Goal: Communication & Community: Share content

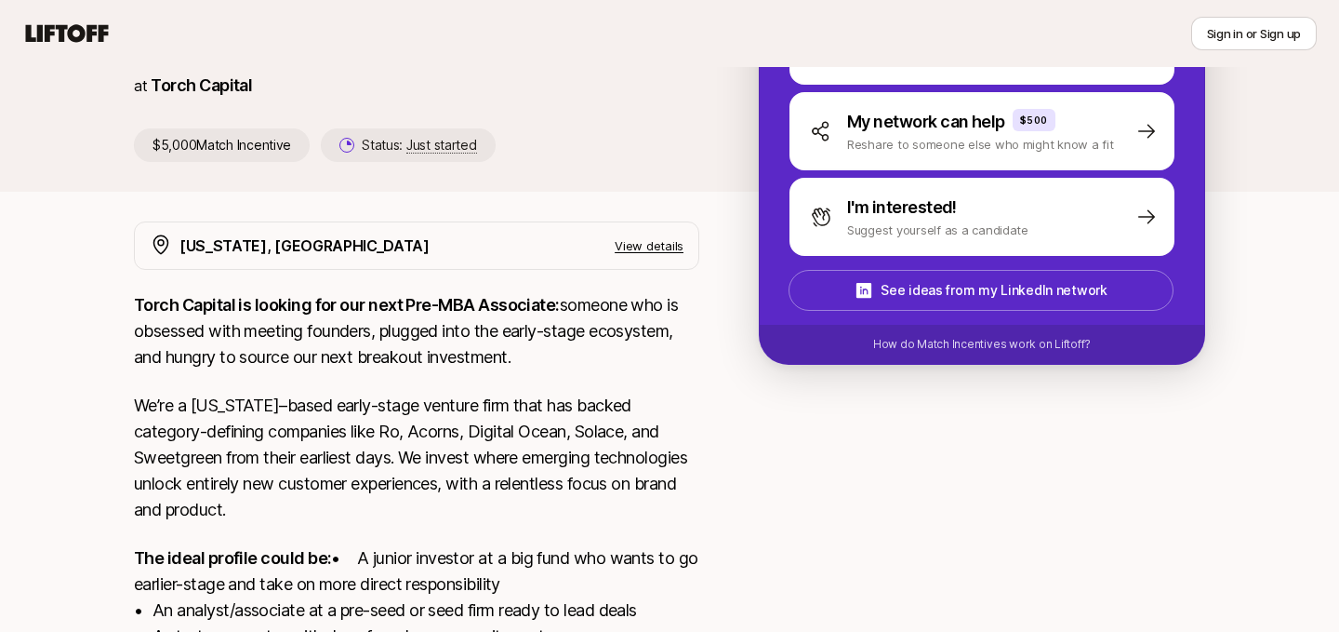
scroll to position [522, 0]
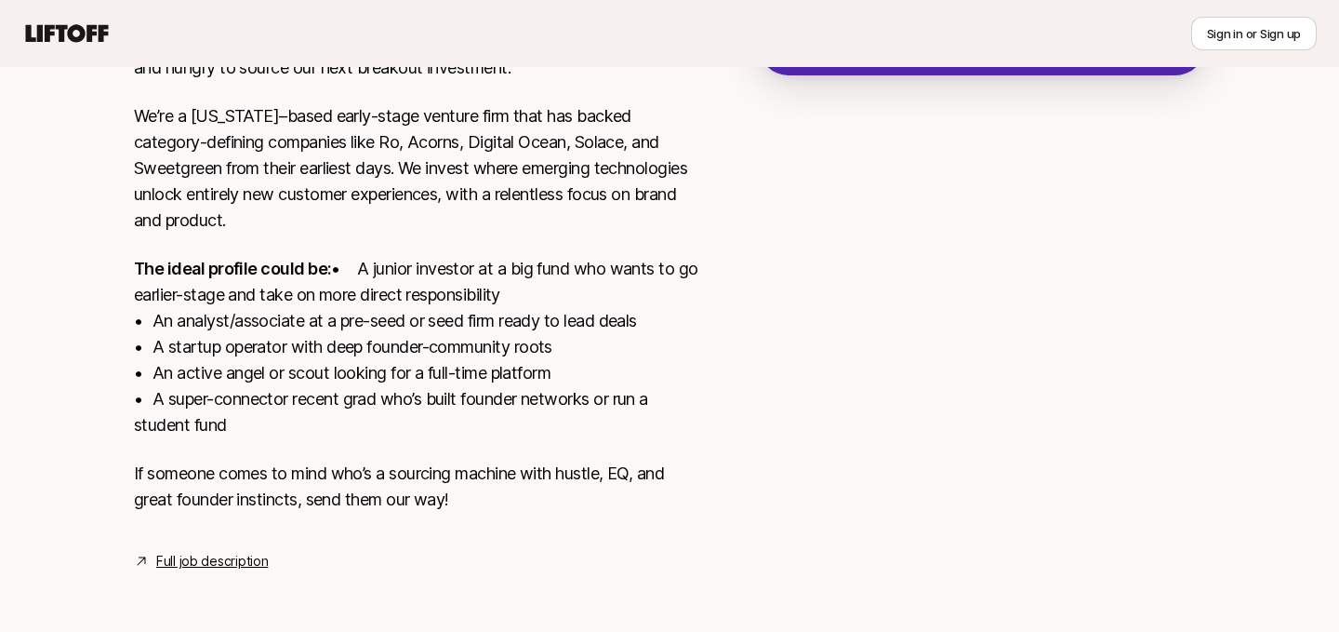
click at [315, 372] on p "The ideal profile could be: • A junior investor at a big fund who wants to go e…" at bounding box center [417, 347] width 566 height 182
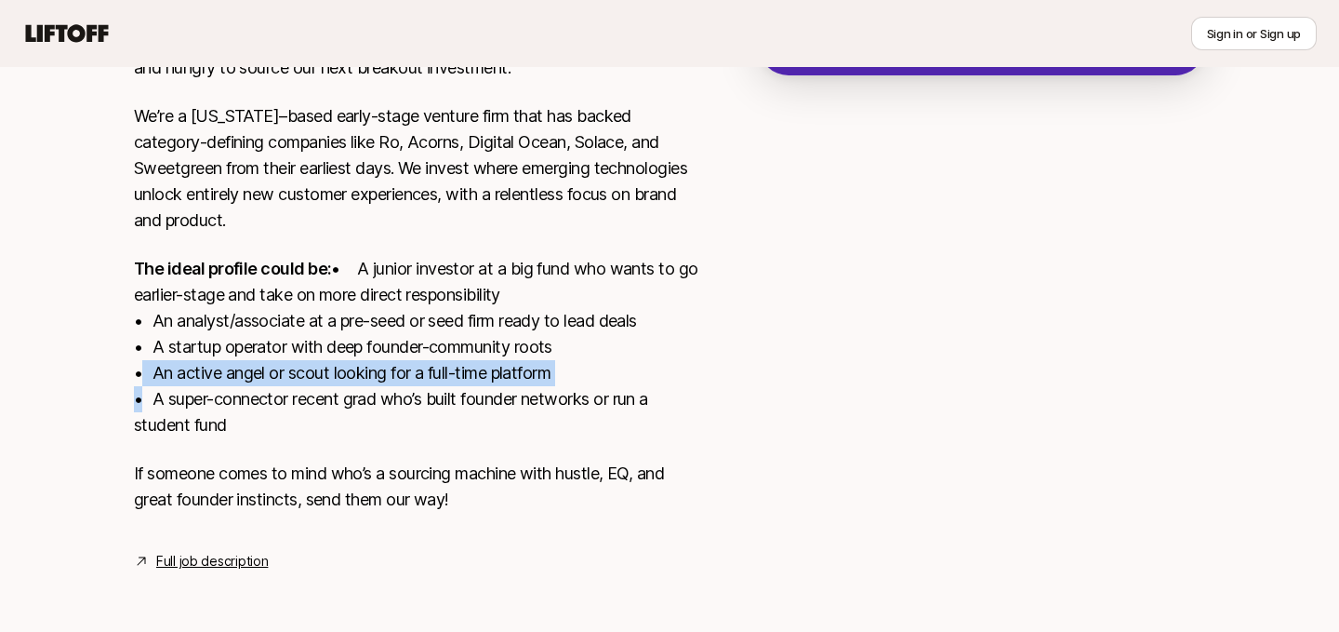
click at [315, 372] on p "The ideal profile could be: • A junior investor at a big fund who wants to go e…" at bounding box center [417, 347] width 566 height 182
click at [314, 342] on p "The ideal profile could be: • A junior investor at a big fund who wants to go e…" at bounding box center [417, 347] width 566 height 182
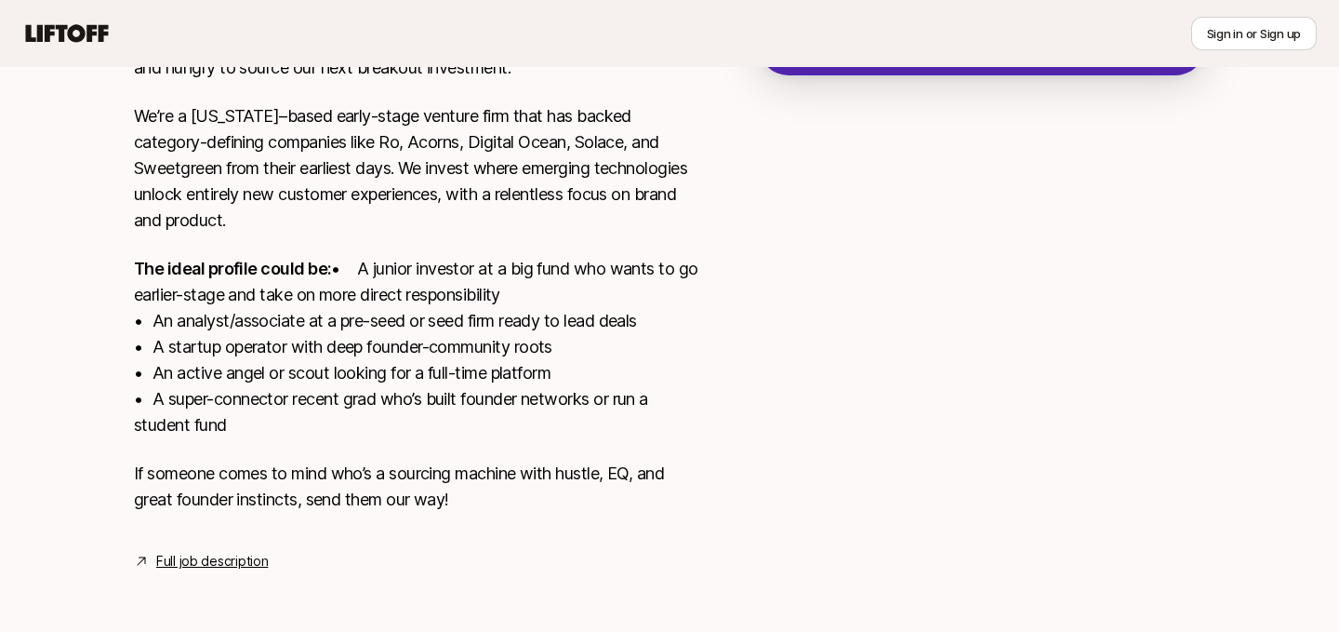
click at [314, 342] on p "The ideal profile could be: • A junior investor at a big fund who wants to go e…" at bounding box center [417, 347] width 566 height 182
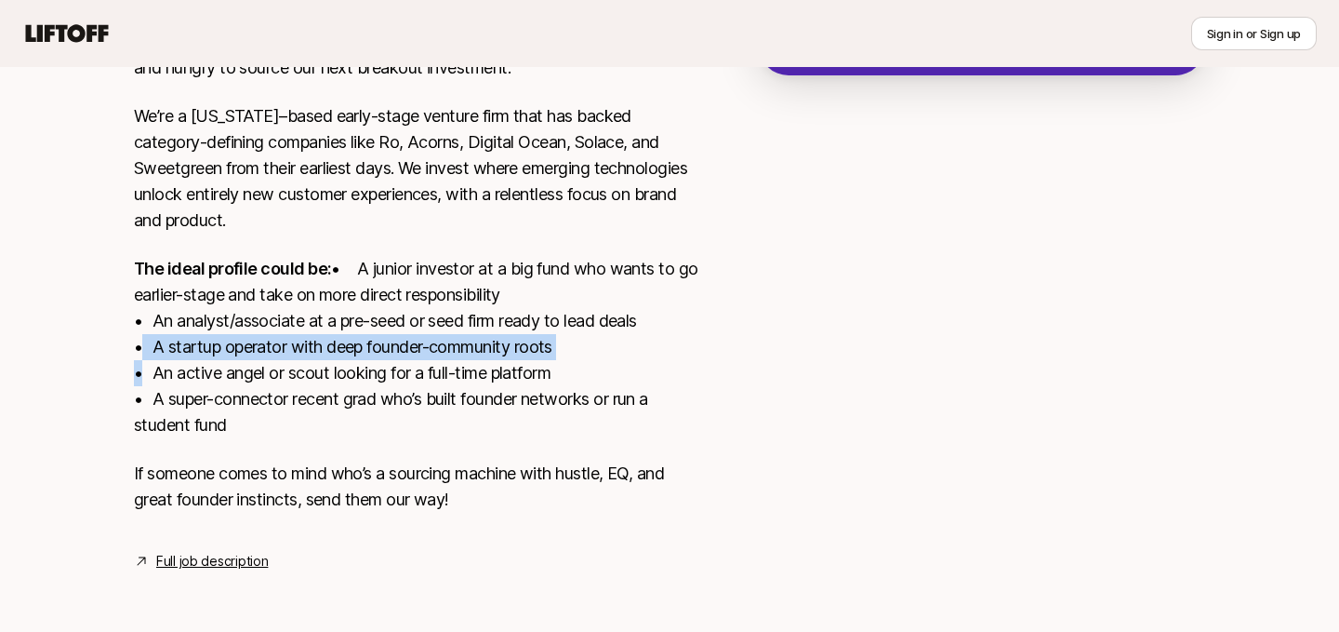
click at [259, 294] on p "The ideal profile could be: • A junior investor at a big fund who wants to go e…" at bounding box center [417, 347] width 566 height 182
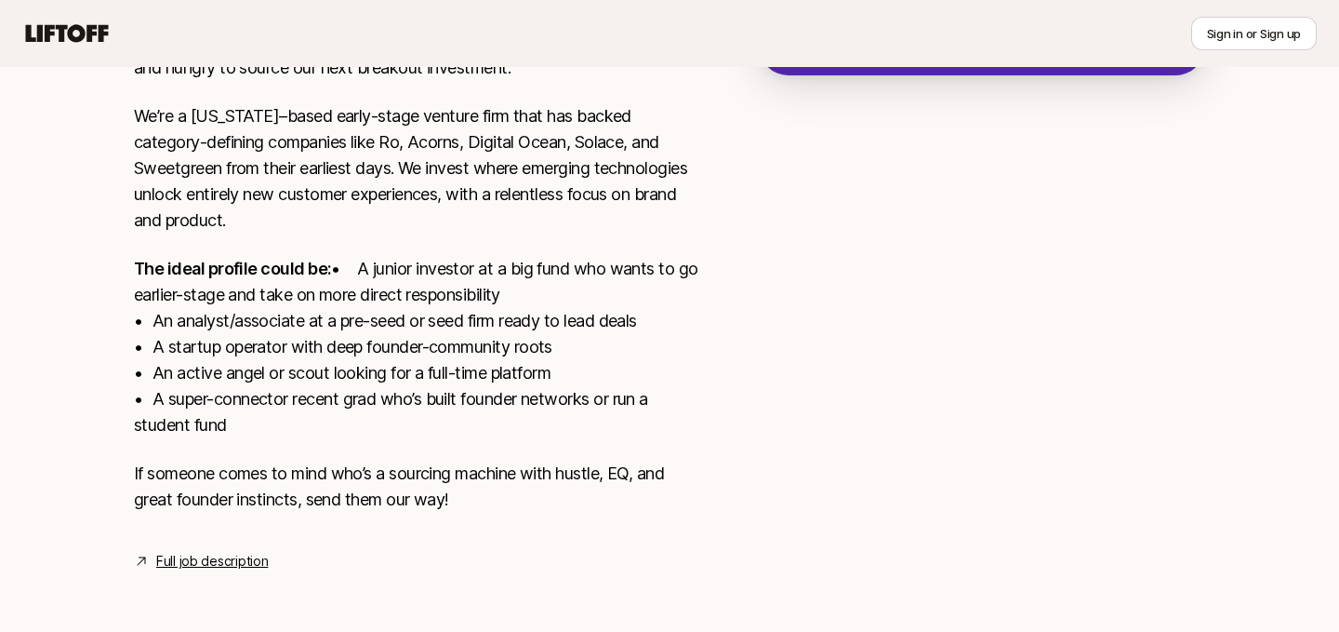
click at [259, 294] on p "The ideal profile could be: • A junior investor at a big fund who wants to go e…" at bounding box center [417, 347] width 566 height 182
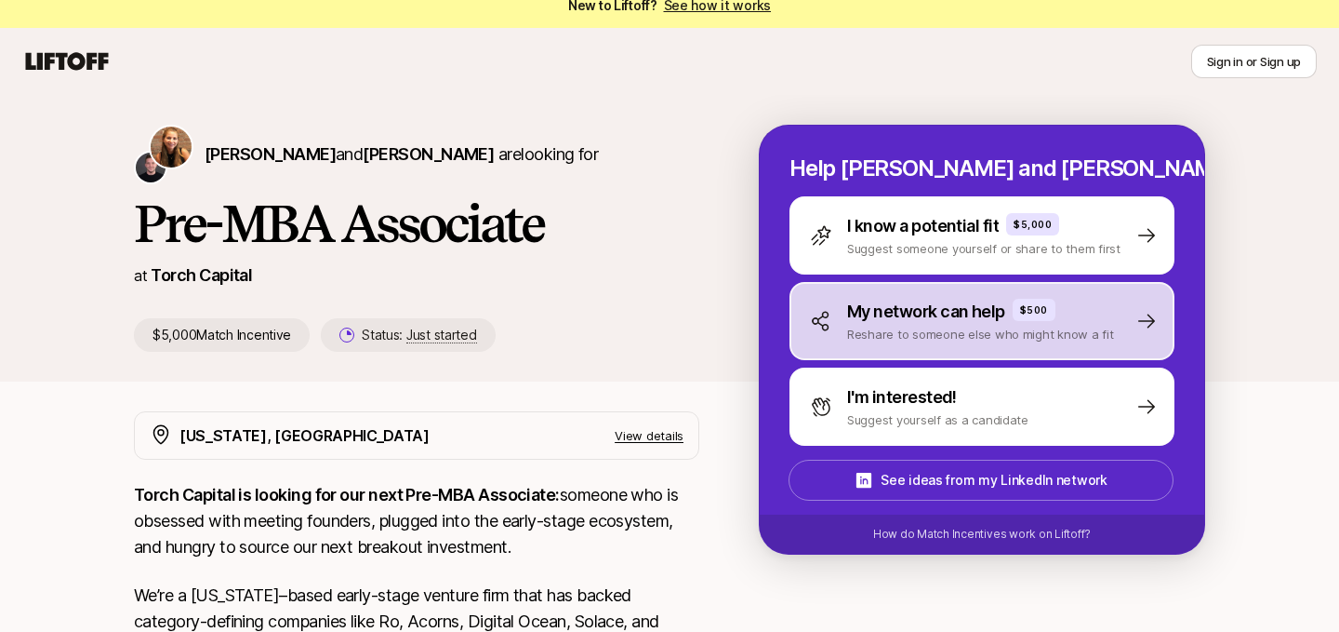
scroll to position [24, 0]
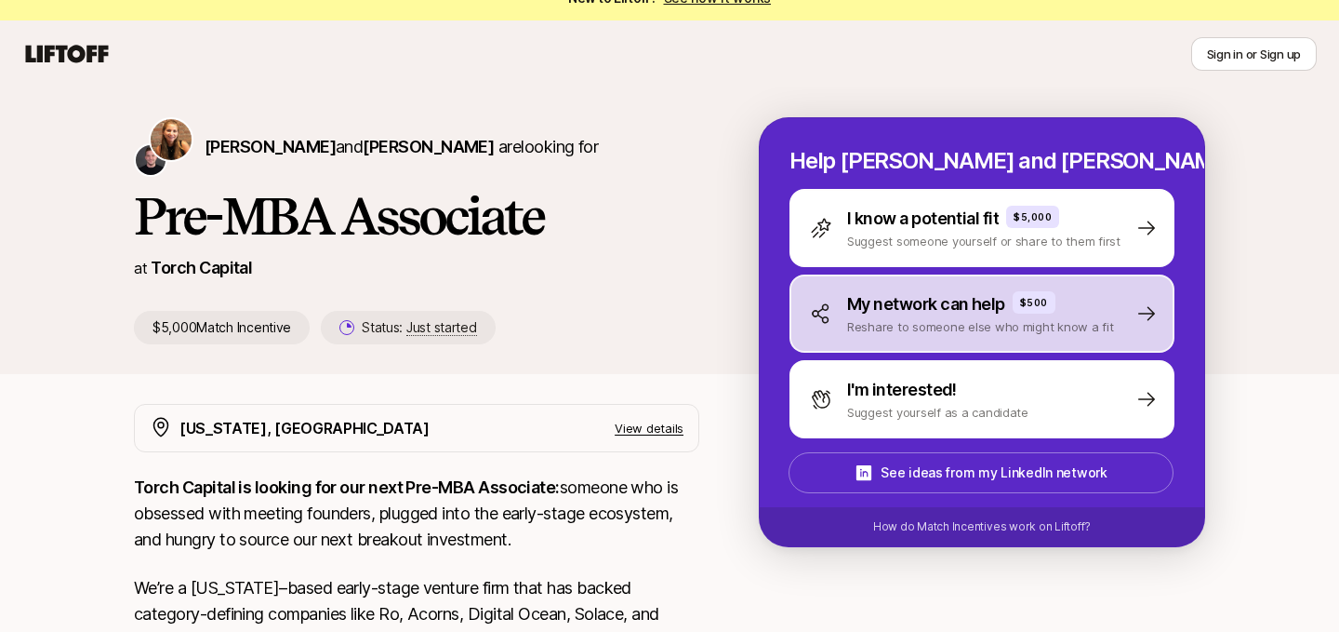
click at [894, 300] on p "My network can help" at bounding box center [926, 304] width 158 height 26
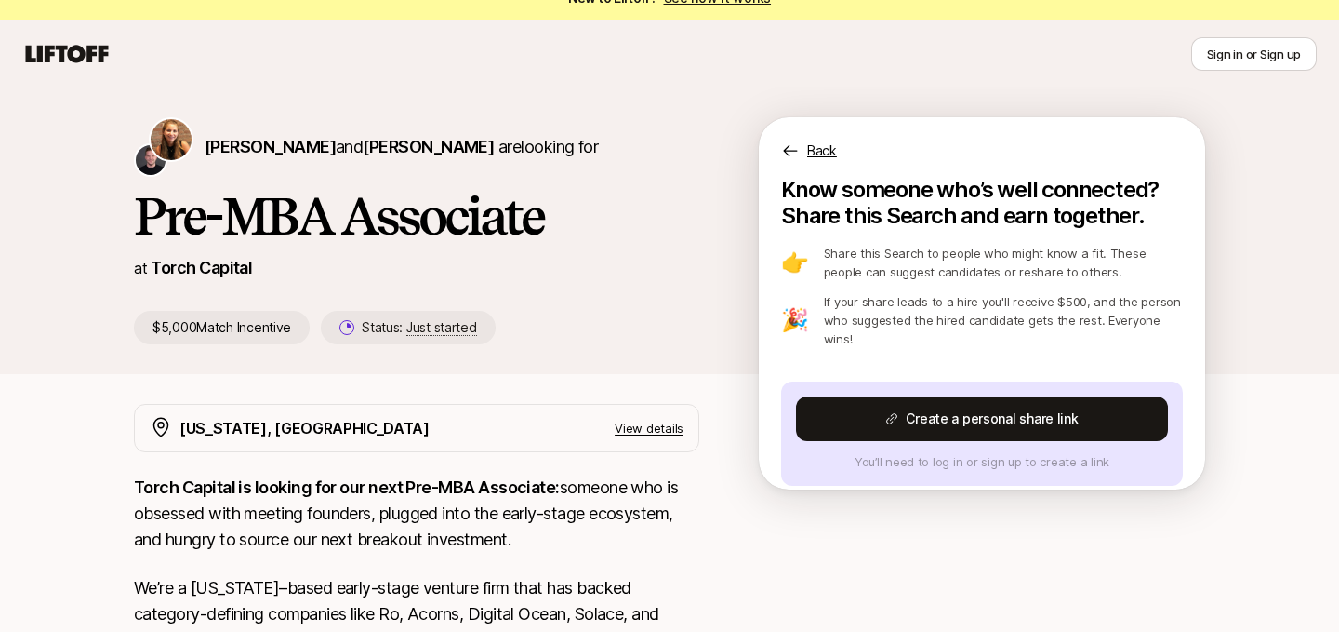
click at [781, 150] on icon at bounding box center [790, 150] width 19 height 19
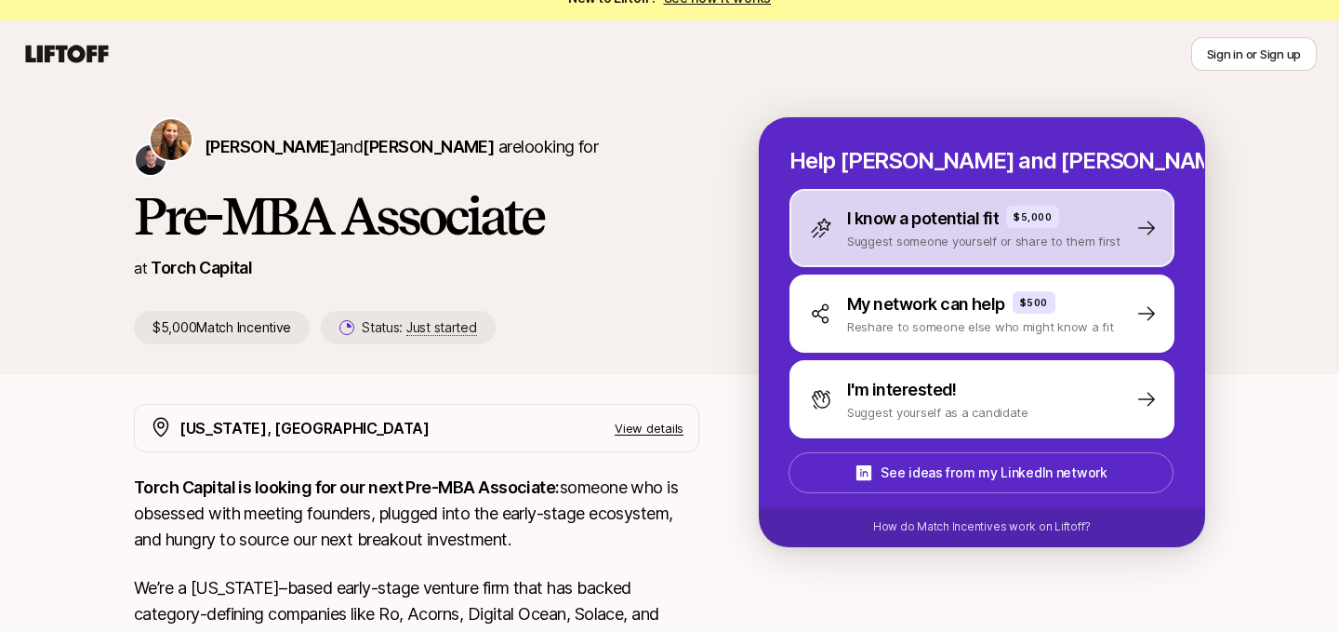
click at [887, 221] on p "I know a potential fit" at bounding box center [923, 219] width 152 height 26
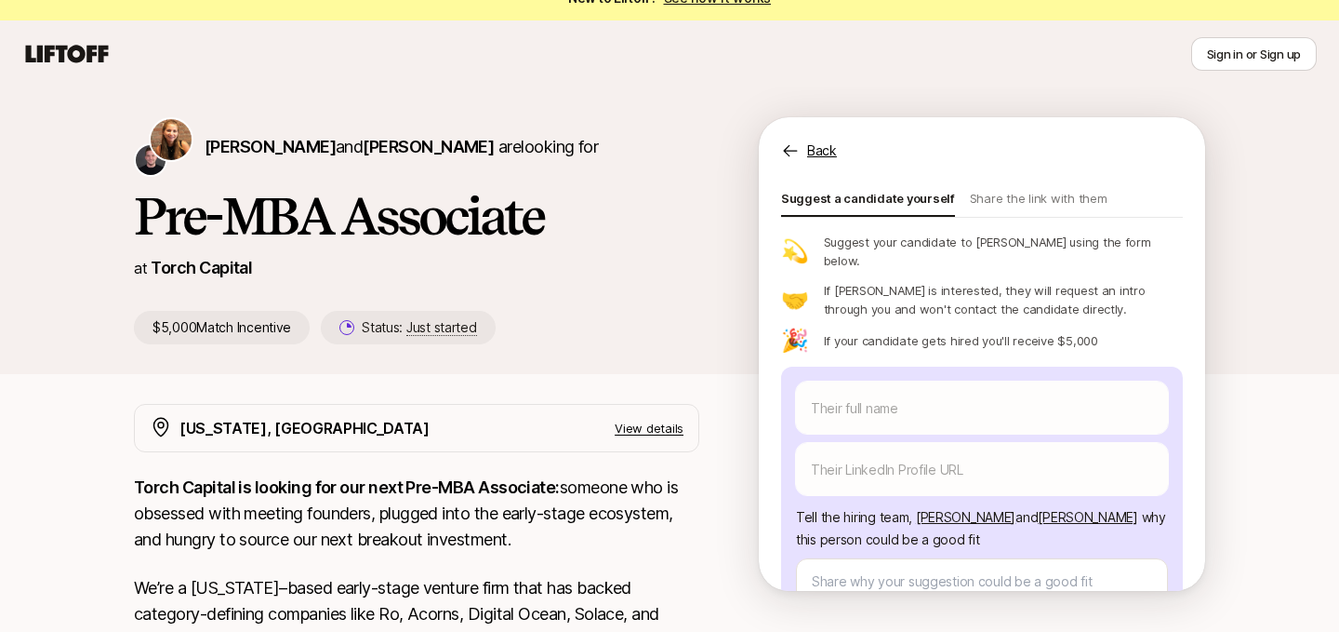
scroll to position [0, 0]
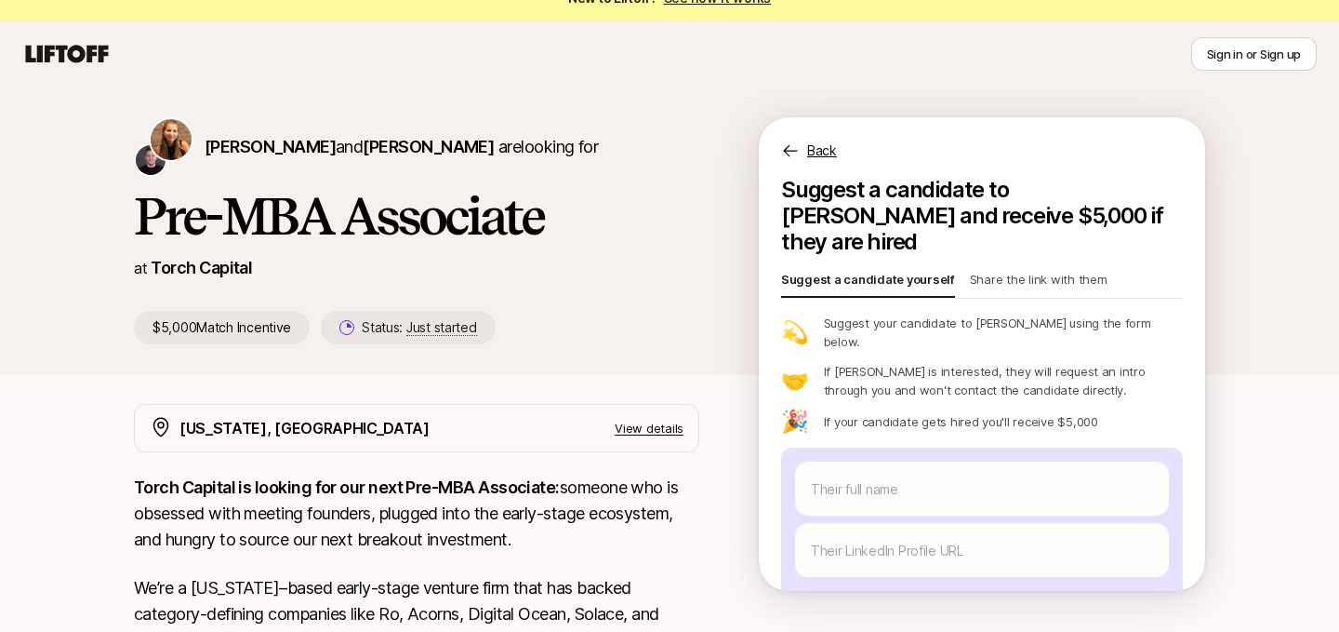
click at [1023, 270] on p "Share the link with them" at bounding box center [1039, 283] width 138 height 26
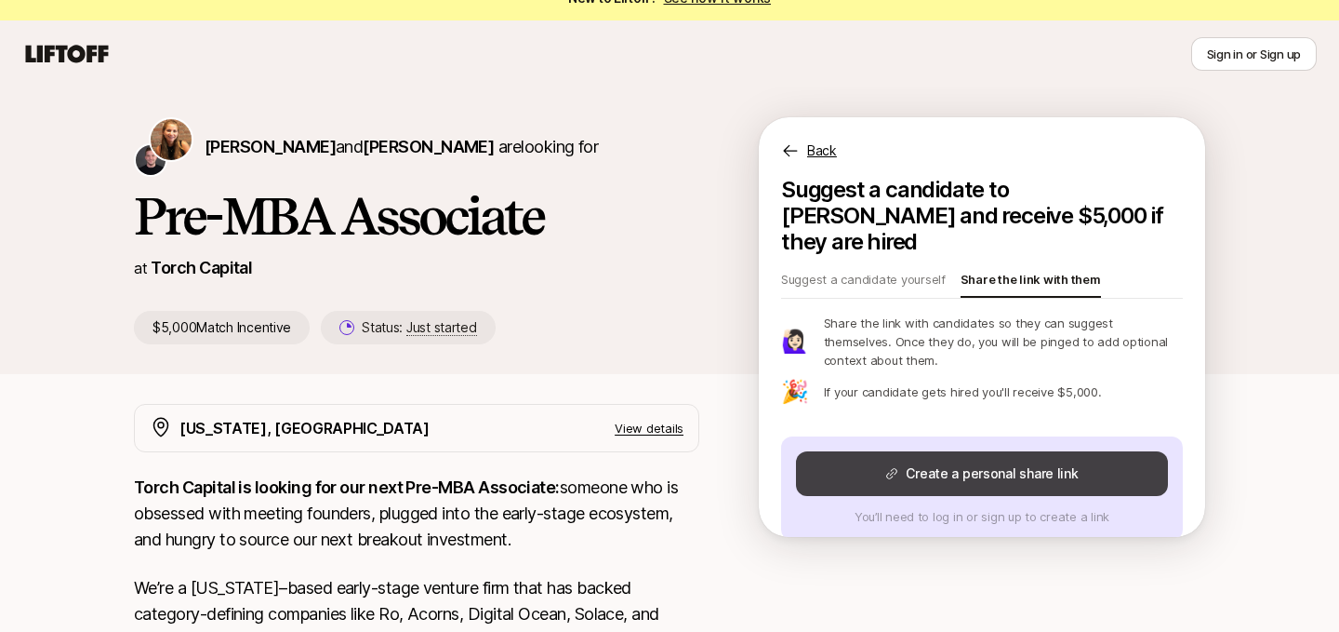
scroll to position [41, 0]
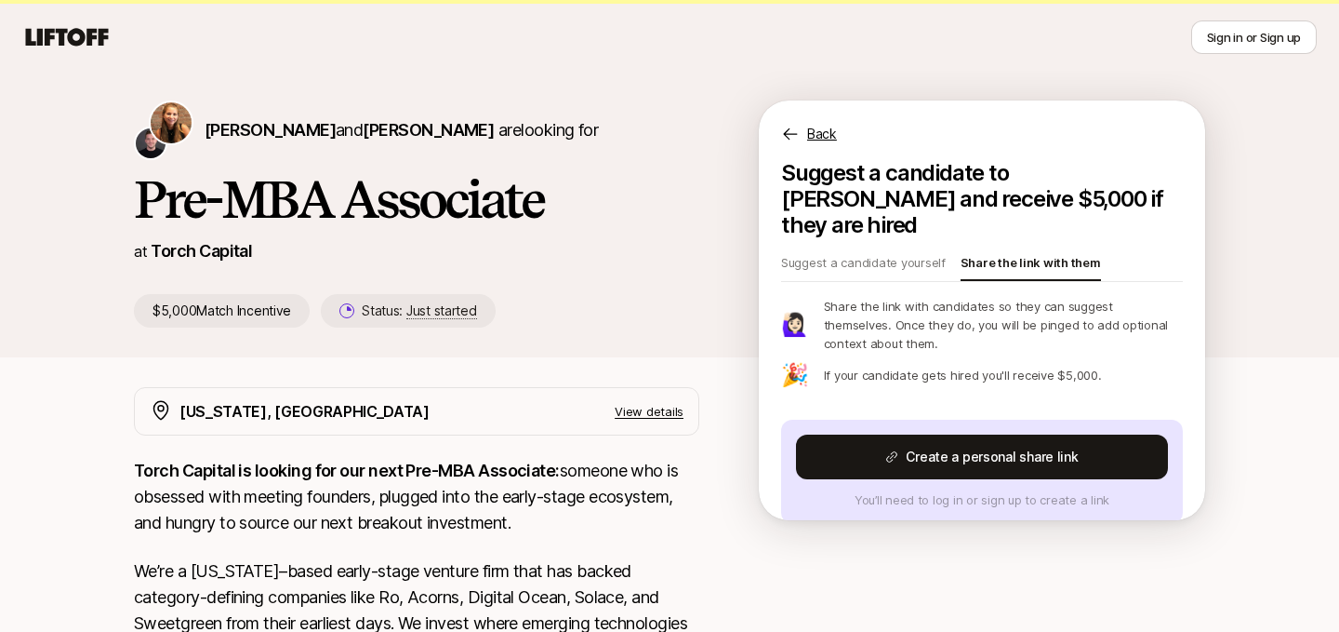
click at [851, 366] on p "If your candidate gets hired you'll receive $5,000." at bounding box center [963, 375] width 278 height 19
click at [821, 253] on p "Suggest a candidate yourself" at bounding box center [863, 266] width 165 height 26
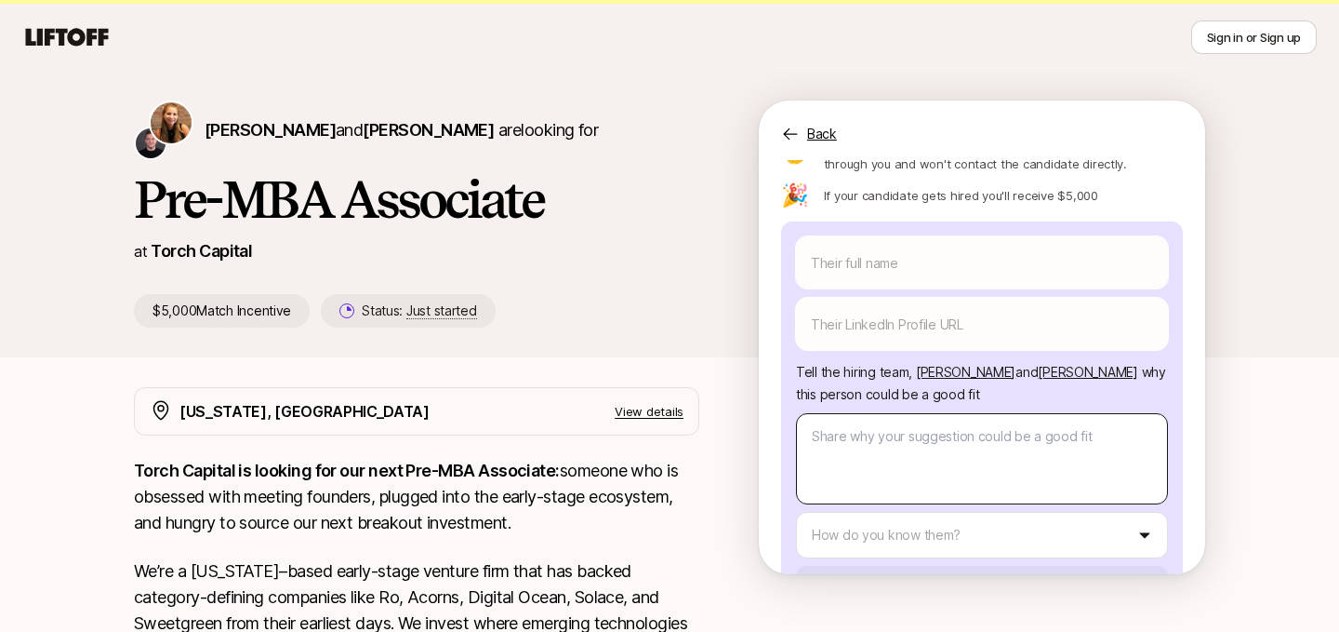
scroll to position [272, 0]
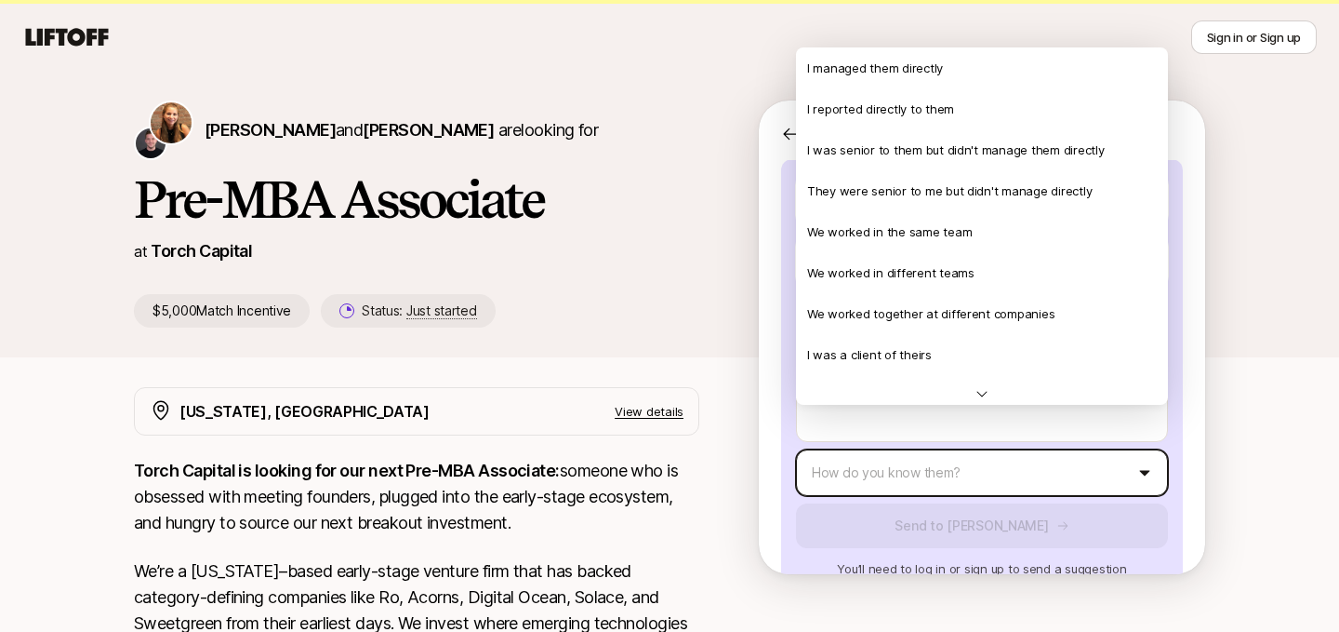
click at [864, 430] on html "New to Liftoff? See how it works Sign in or Sign up Sign in or Sign up [PERSON_…" at bounding box center [669, 275] width 1339 height 632
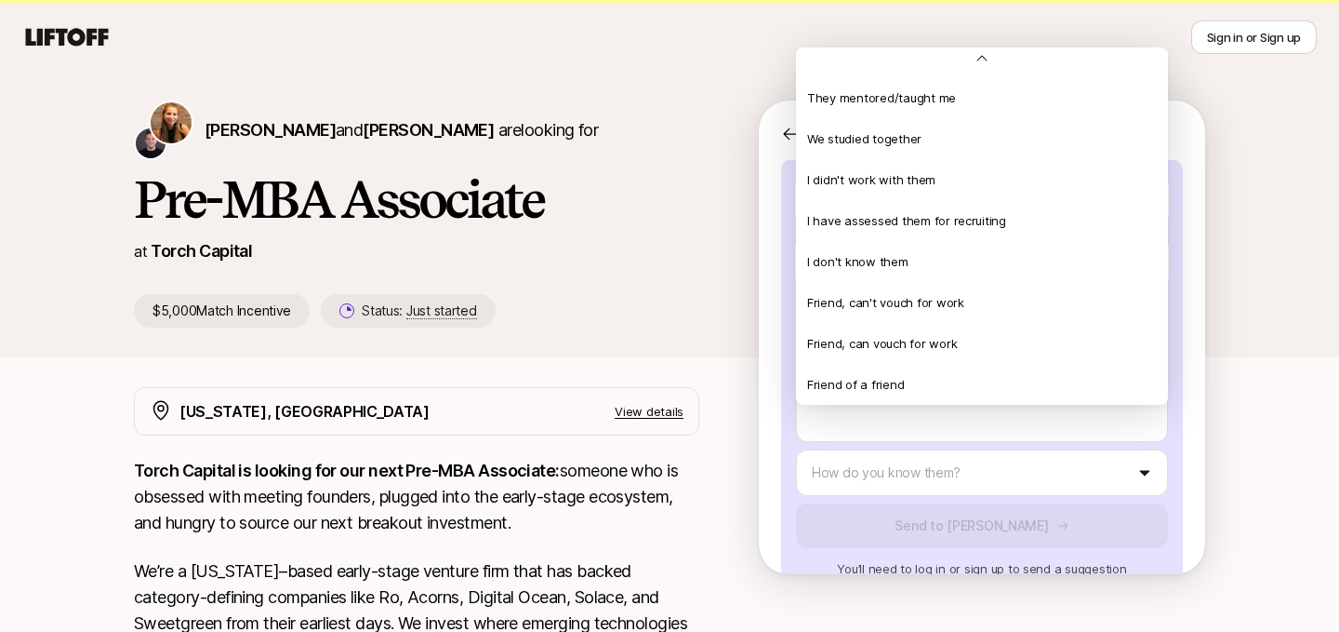
scroll to position [402, 0]
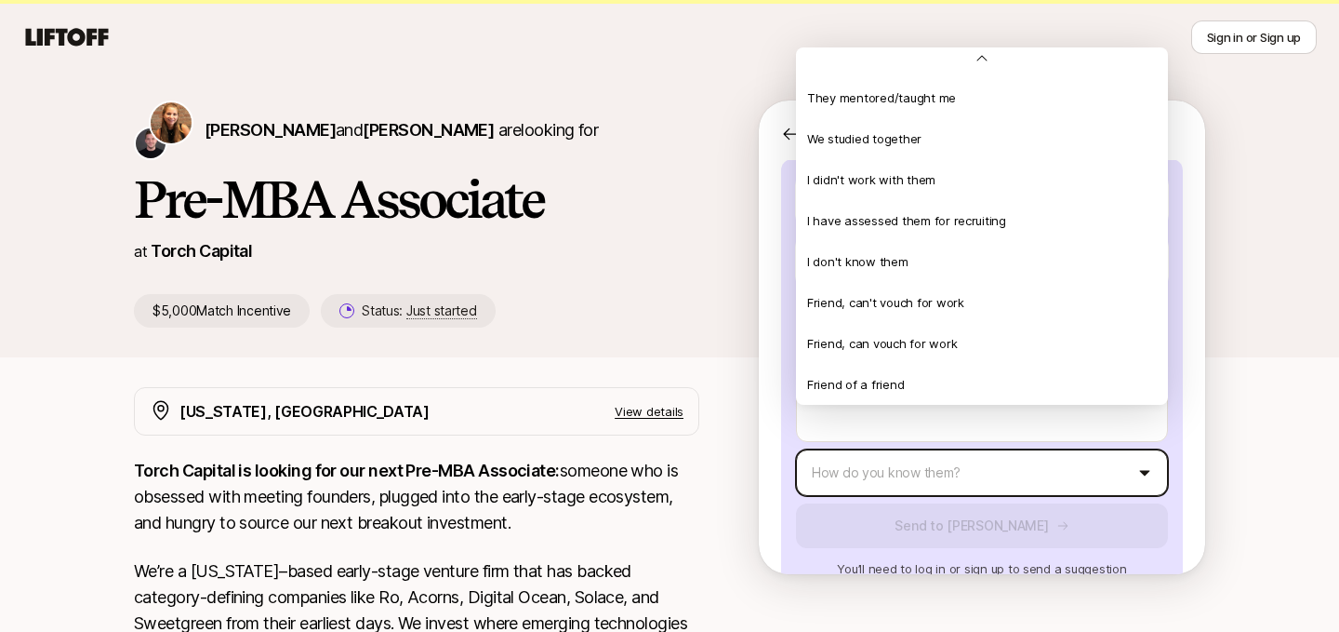
click at [783, 321] on html "New to Liftoff? See how it works Sign in or Sign up Sign in or Sign up [PERSON_…" at bounding box center [669, 275] width 1339 height 632
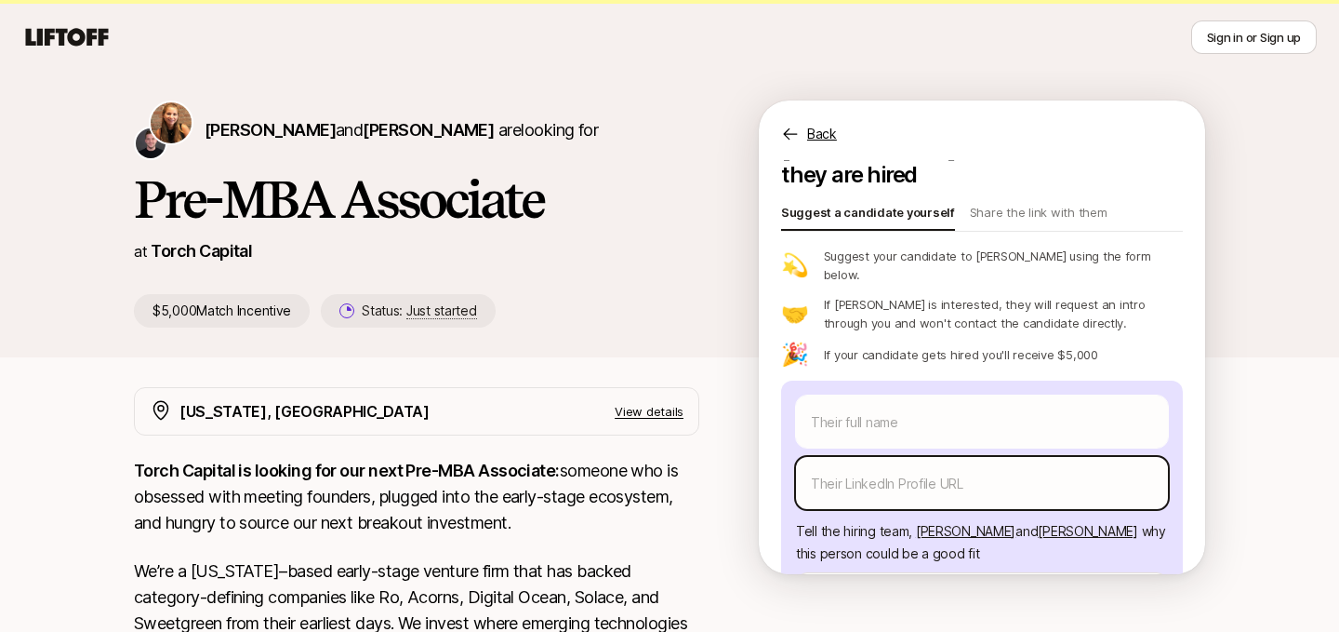
scroll to position [0, 0]
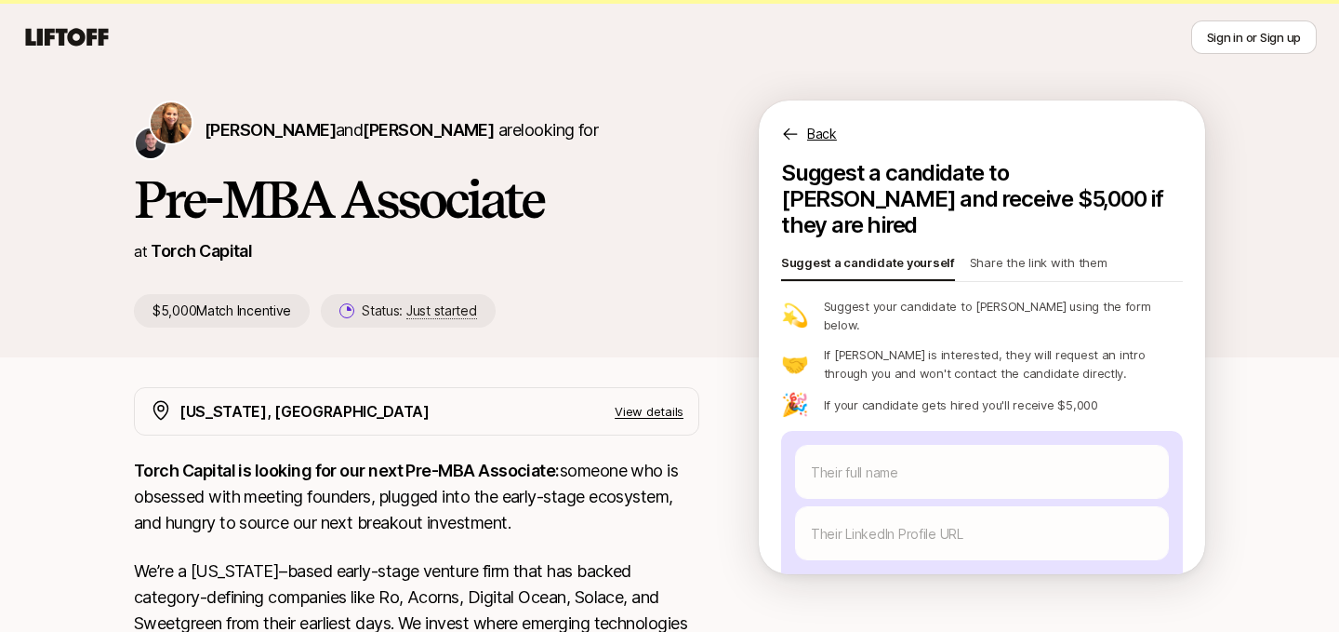
click at [999, 253] on p "Share the link with them" at bounding box center [1039, 266] width 138 height 26
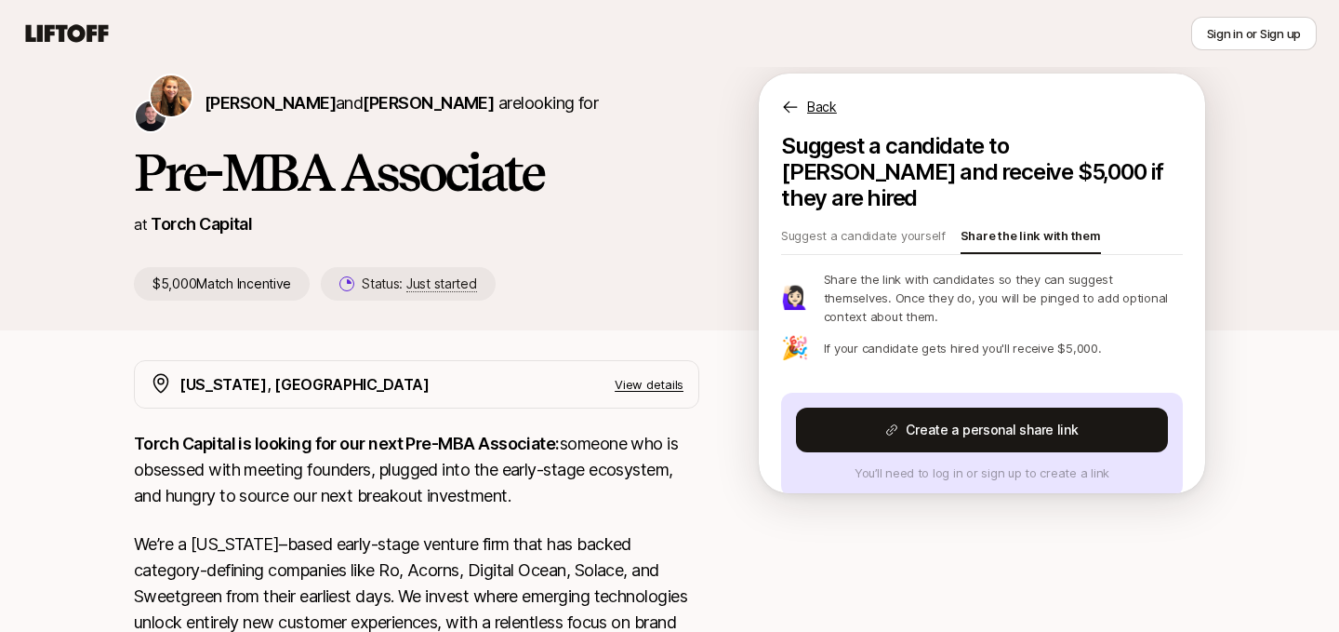
scroll to position [63, 0]
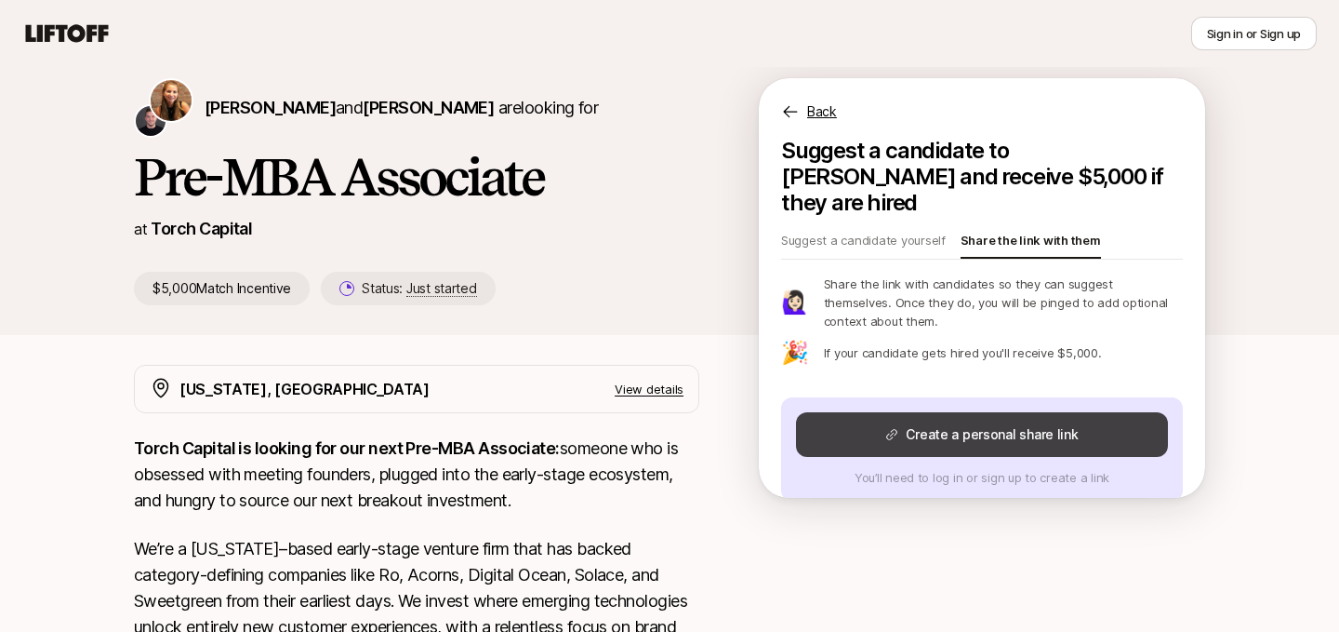
click at [905, 412] on button "Create a personal share link" at bounding box center [982, 434] width 372 height 45
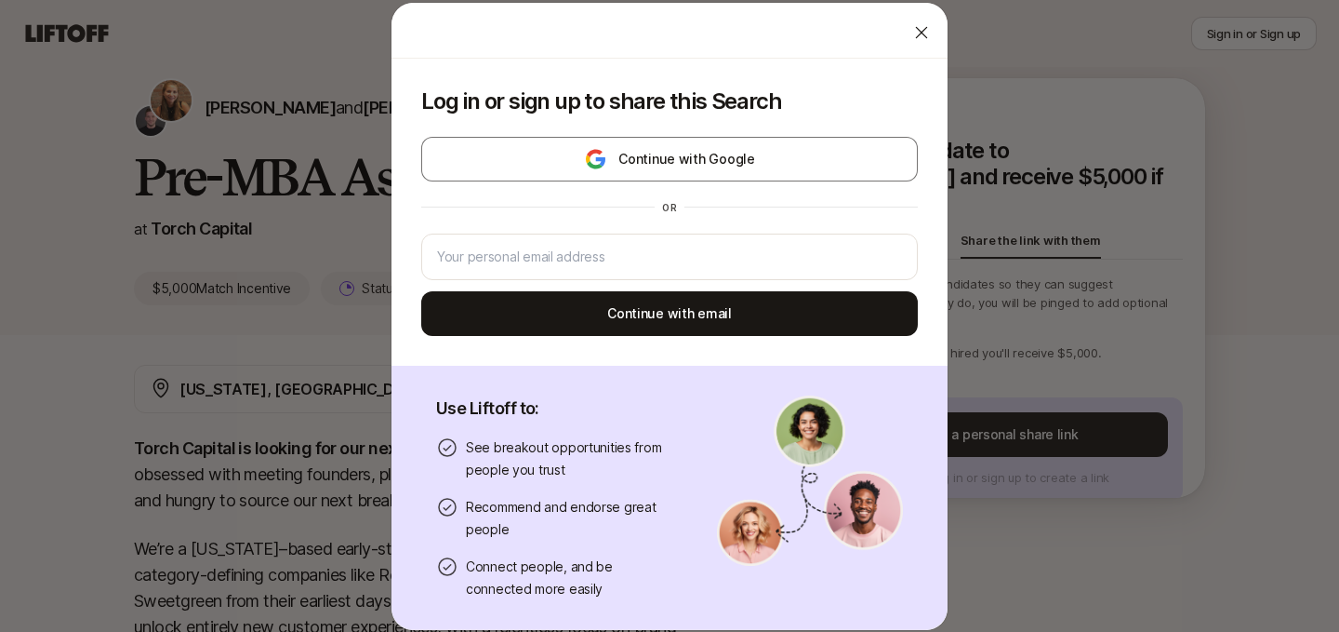
click at [915, 44] on div at bounding box center [921, 32] width 37 height 37
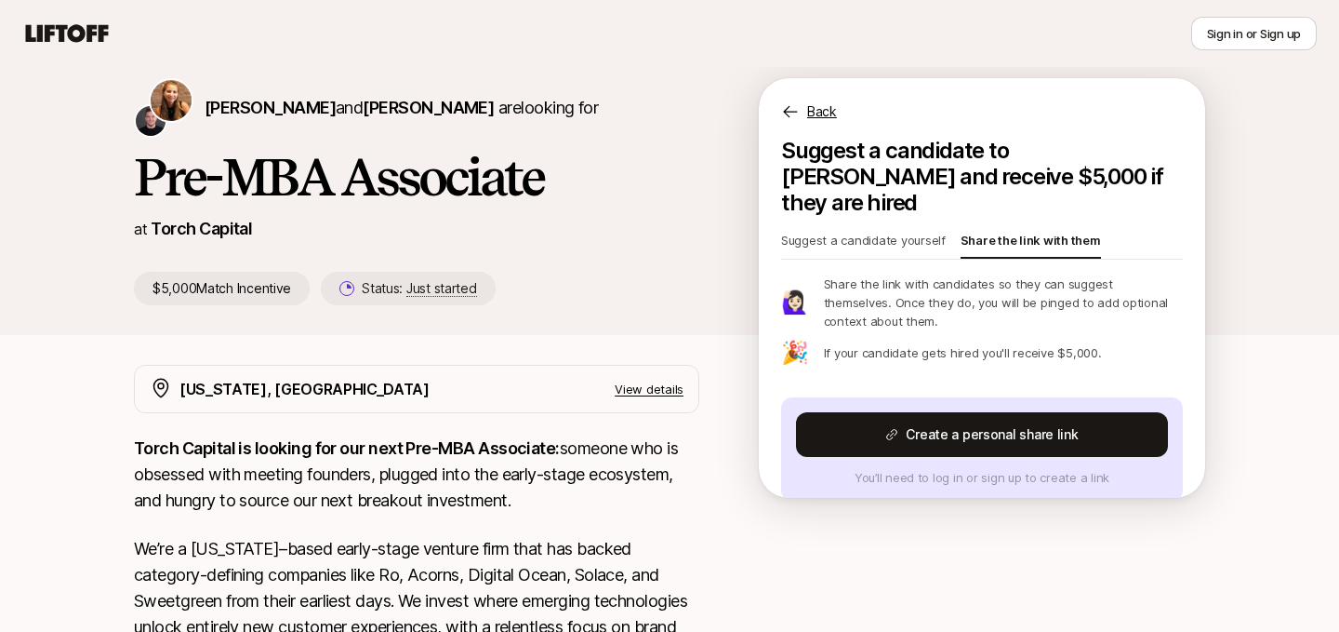
click at [869, 231] on p "Suggest a candidate yourself" at bounding box center [863, 244] width 165 height 26
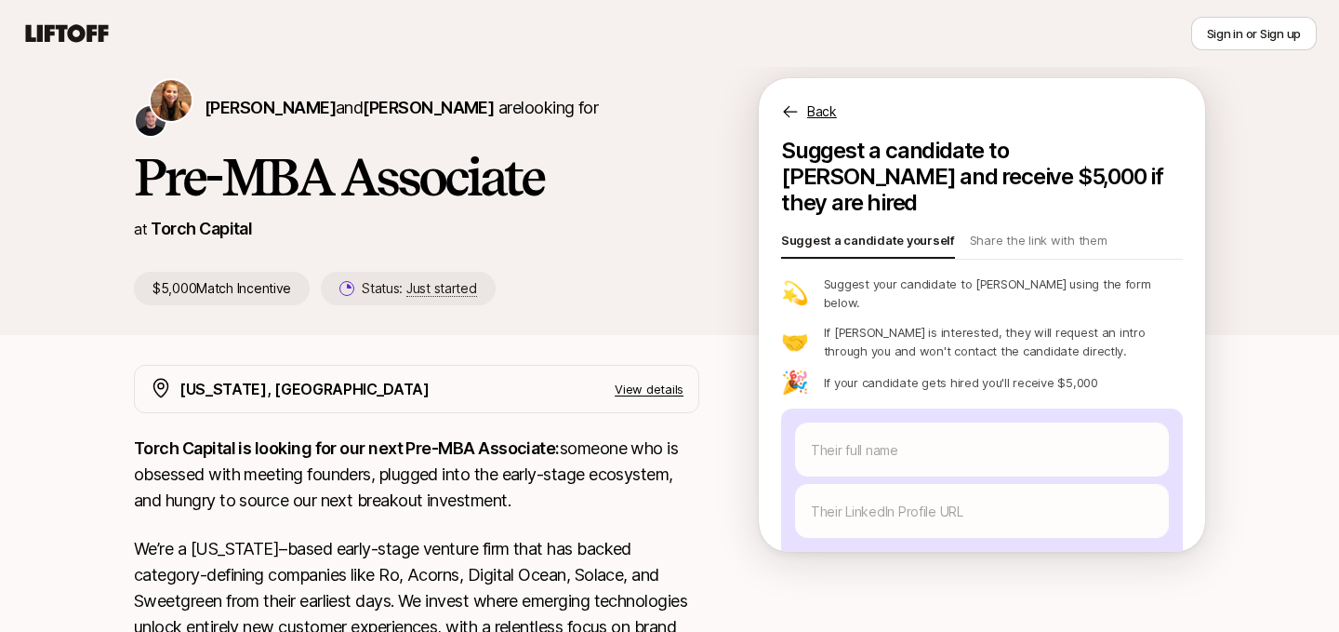
click at [826, 115] on p "Back" at bounding box center [822, 111] width 30 height 22
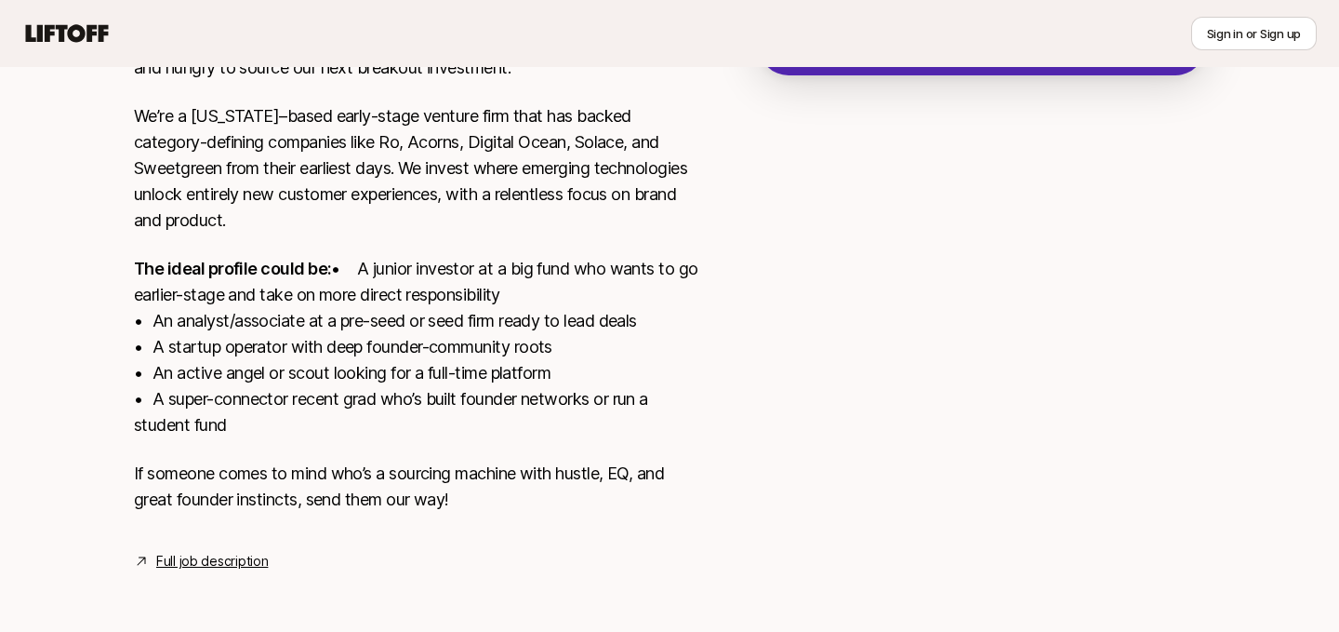
scroll to position [0, 0]
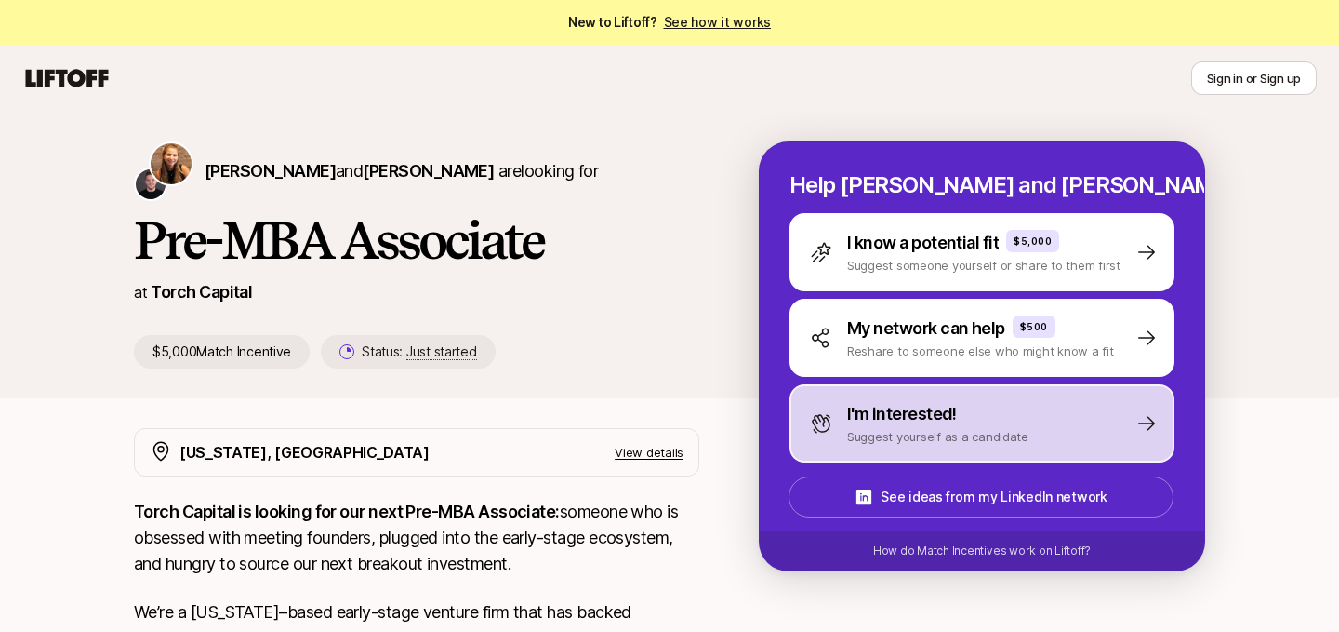
click at [916, 423] on p "I'm interested!" at bounding box center [902, 414] width 110 height 26
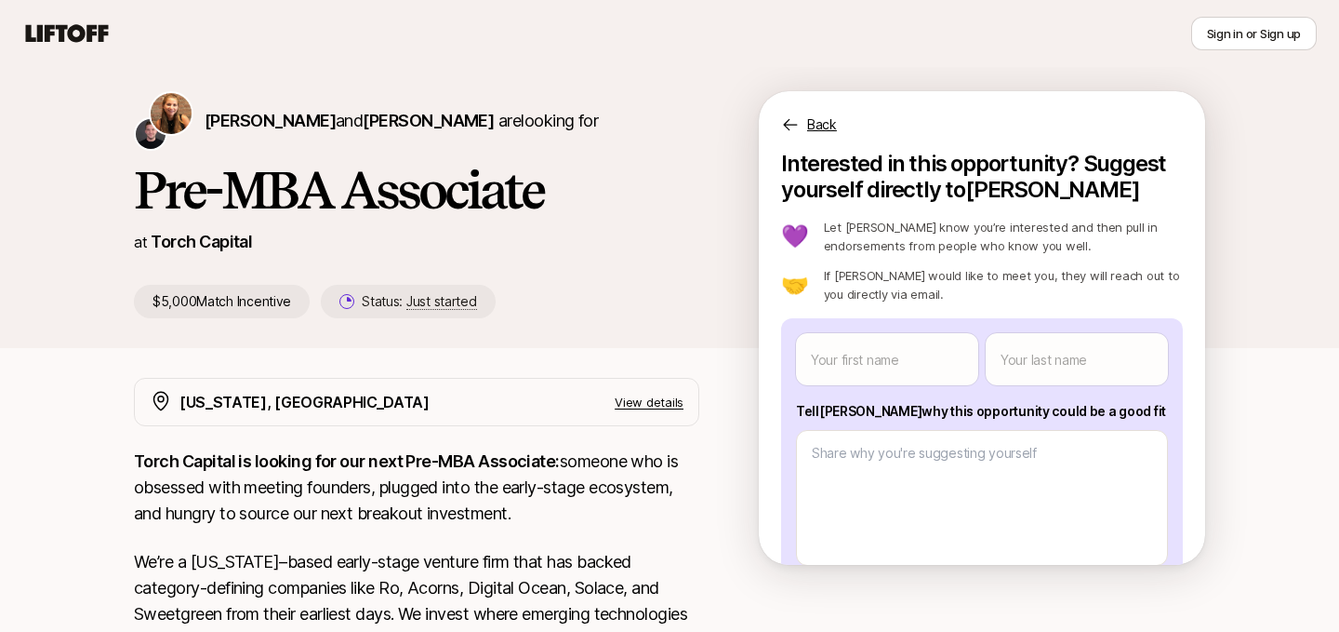
click at [790, 122] on icon at bounding box center [790, 124] width 19 height 19
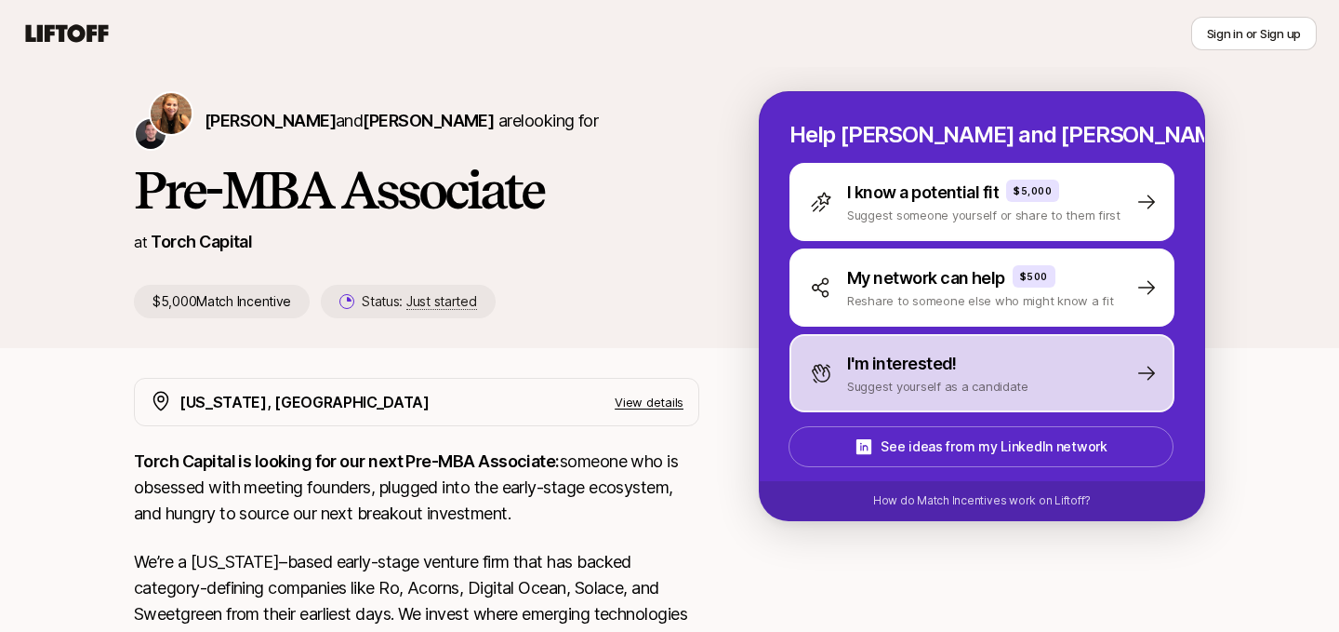
click at [873, 355] on p "I'm interested!" at bounding box center [902, 364] width 110 height 26
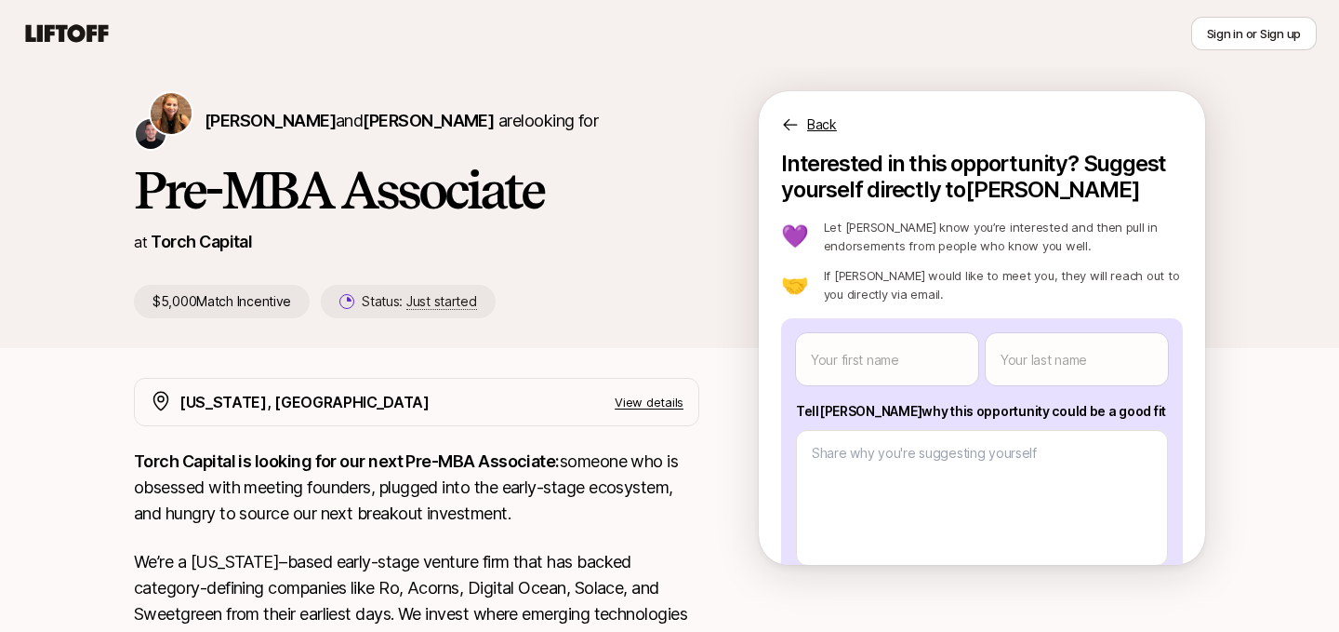
click at [809, 117] on p "Back" at bounding box center [822, 124] width 30 height 22
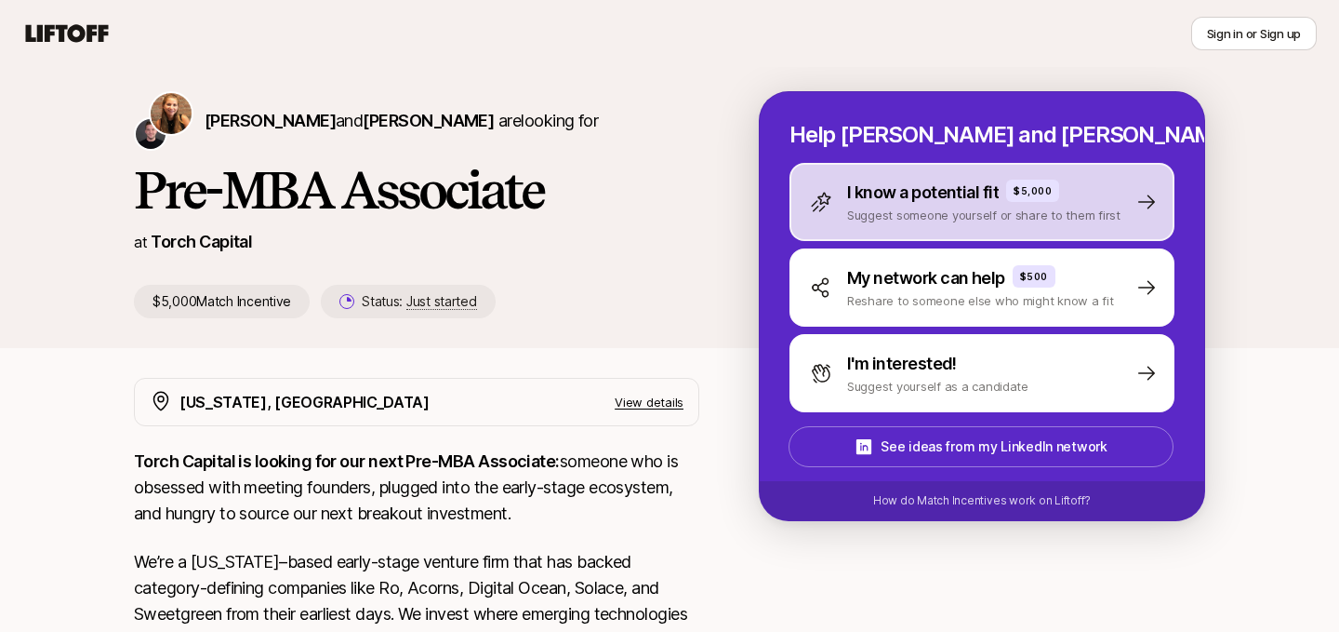
click at [965, 215] on p "Suggest someone yourself or share to them first" at bounding box center [983, 215] width 273 height 19
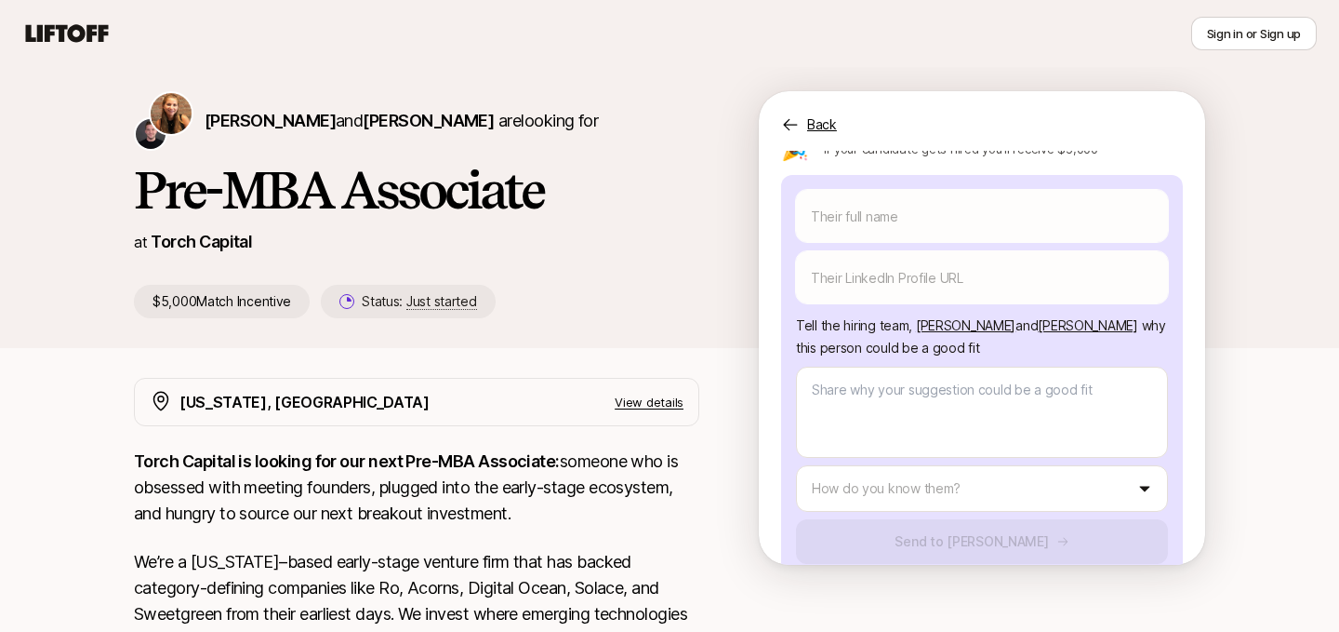
scroll to position [272, 0]
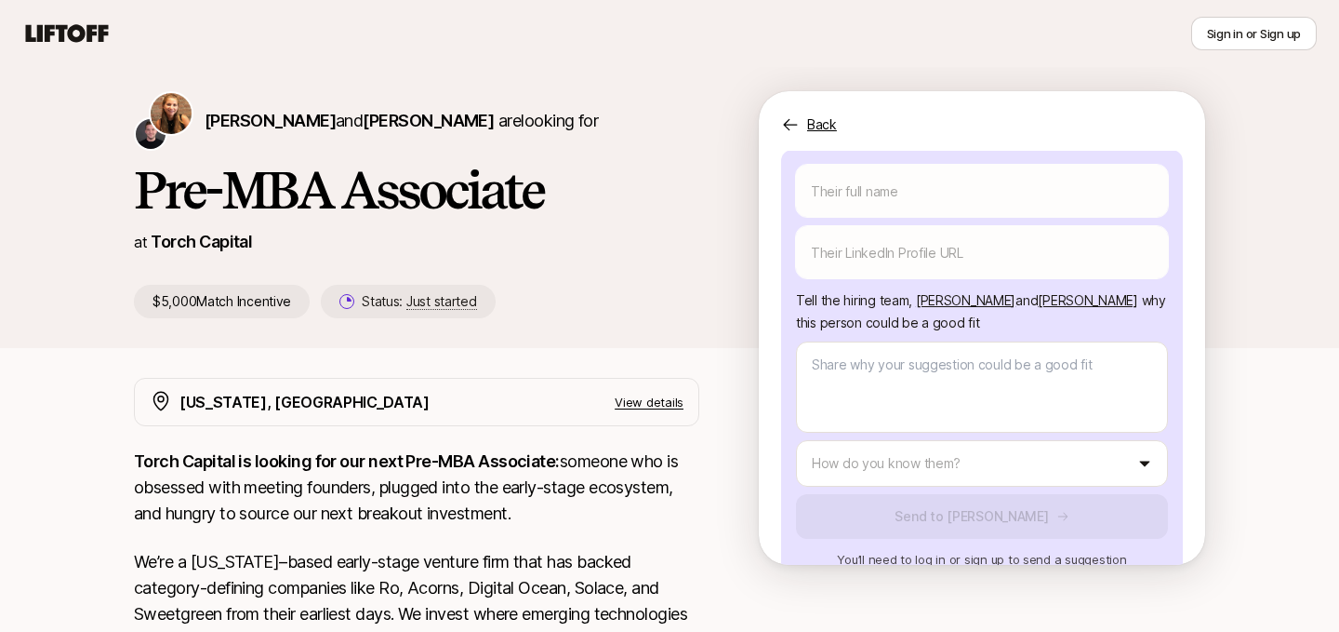
click at [847, 289] on p "Tell the hiring team, [PERSON_NAME] and [PERSON_NAME] why this person could be …" at bounding box center [982, 311] width 372 height 45
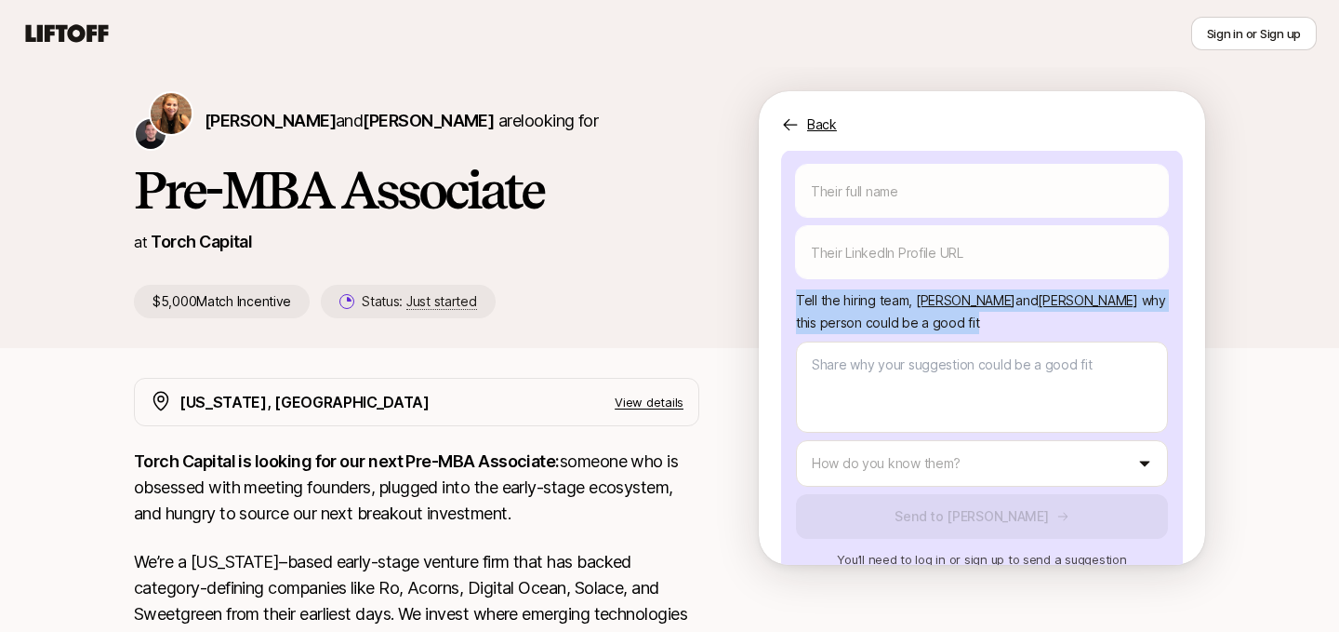
click at [847, 289] on p "Tell the hiring team, [PERSON_NAME] and [PERSON_NAME] why this person could be …" at bounding box center [982, 311] width 372 height 45
copy p "Tell the hiring team, [PERSON_NAME] and [PERSON_NAME] why this person could be …"
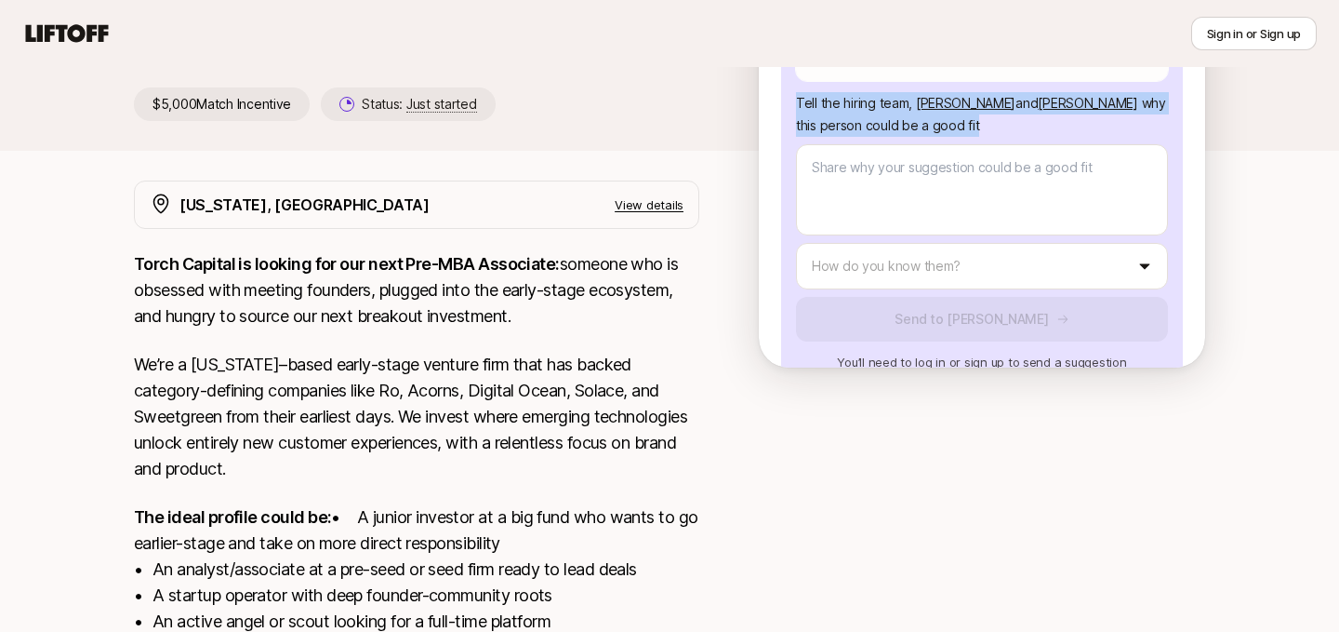
scroll to position [522, 0]
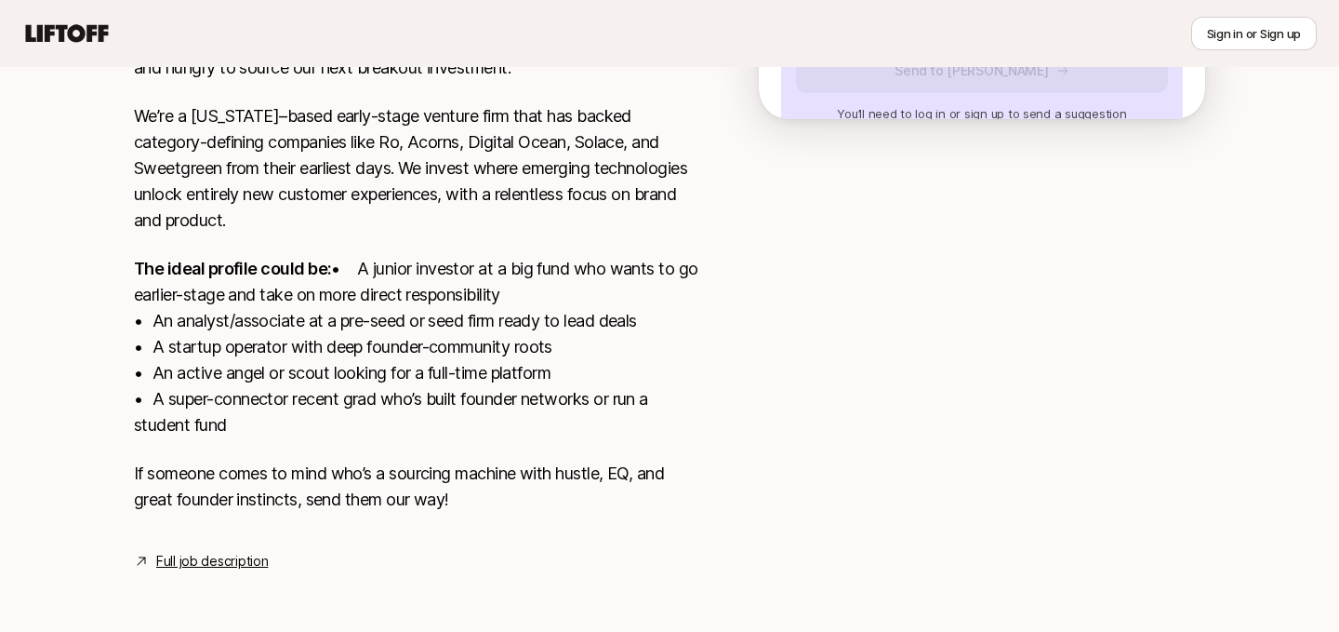
click at [220, 332] on p "The ideal profile could be: • A junior investor at a big fund who wants to go e…" at bounding box center [417, 347] width 566 height 182
click at [235, 353] on p "The ideal profile could be: • A junior investor at a big fund who wants to go e…" at bounding box center [417, 347] width 566 height 182
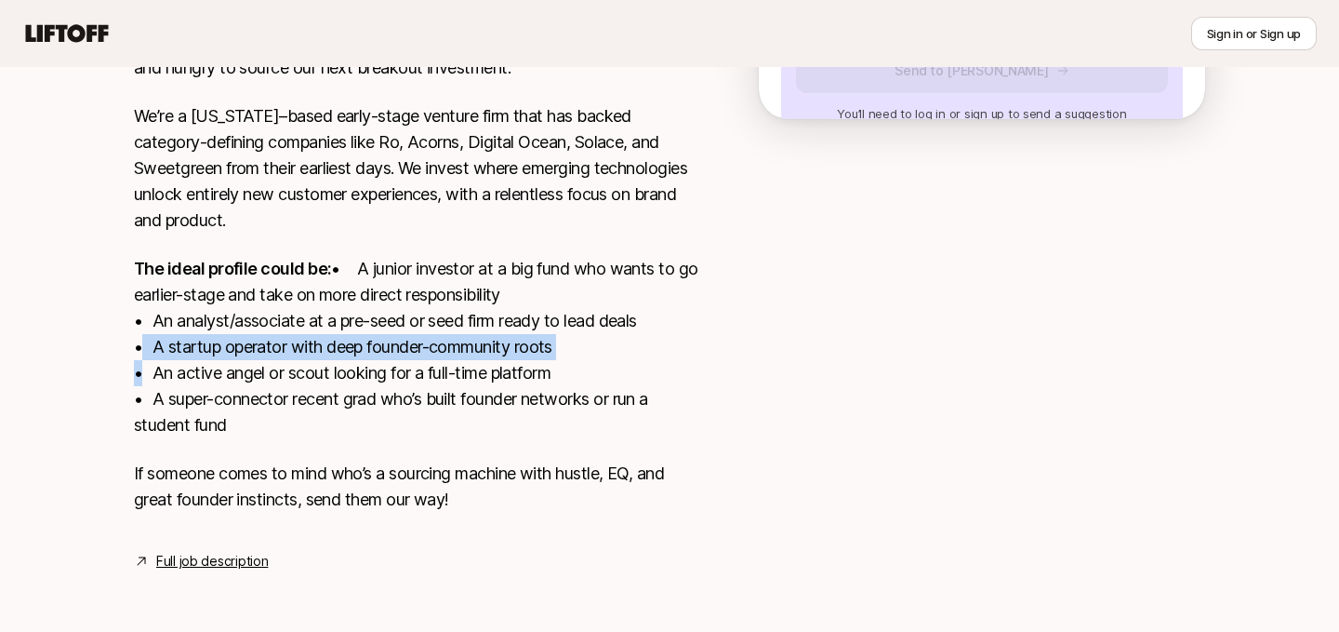
click at [235, 353] on p "The ideal profile could be: • A junior investor at a big fund who wants to go e…" at bounding box center [417, 347] width 566 height 182
click at [239, 392] on p "The ideal profile could be: • A junior investor at a big fund who wants to go e…" at bounding box center [417, 347] width 566 height 182
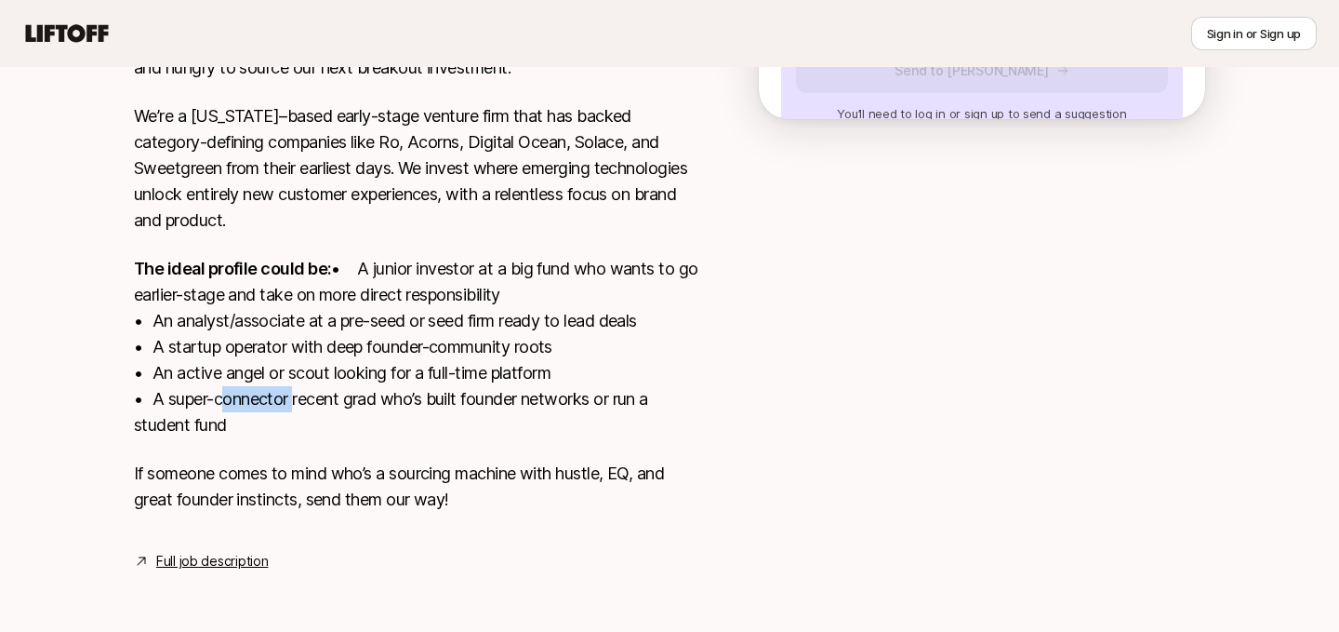
click at [239, 392] on p "The ideal profile could be: • A junior investor at a big fund who wants to go e…" at bounding box center [417, 347] width 566 height 182
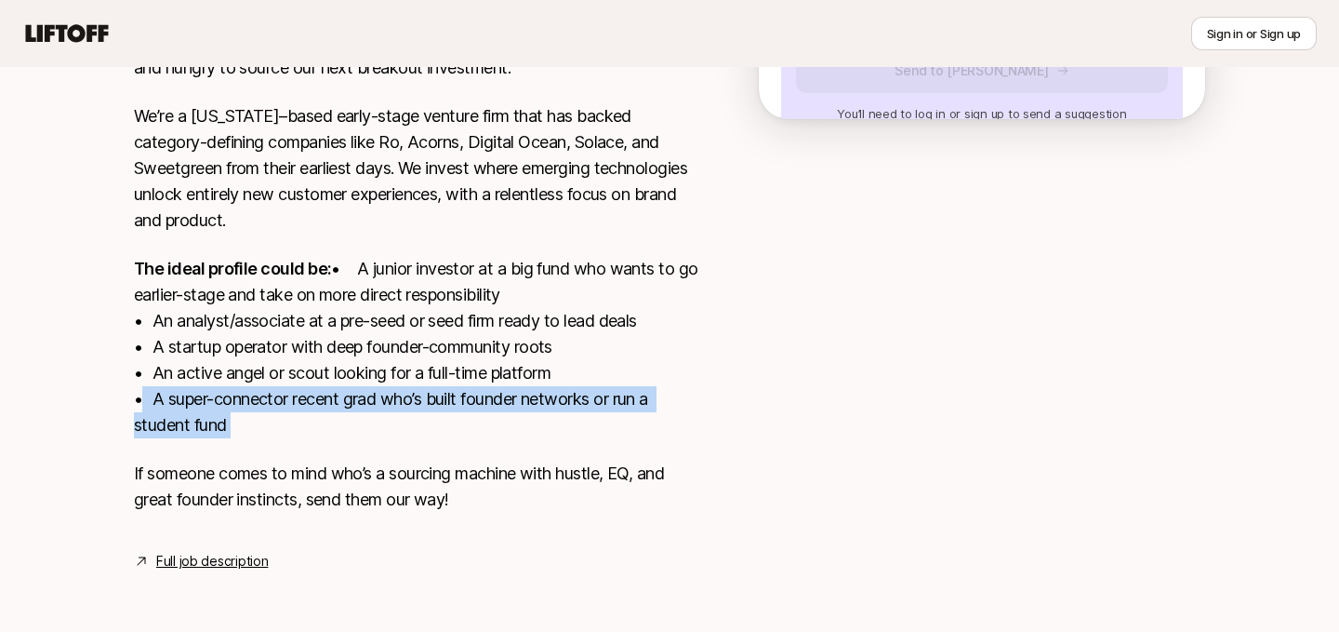
click at [239, 364] on p "The ideal profile could be: • A junior investor at a big fund who wants to go e…" at bounding box center [417, 347] width 566 height 182
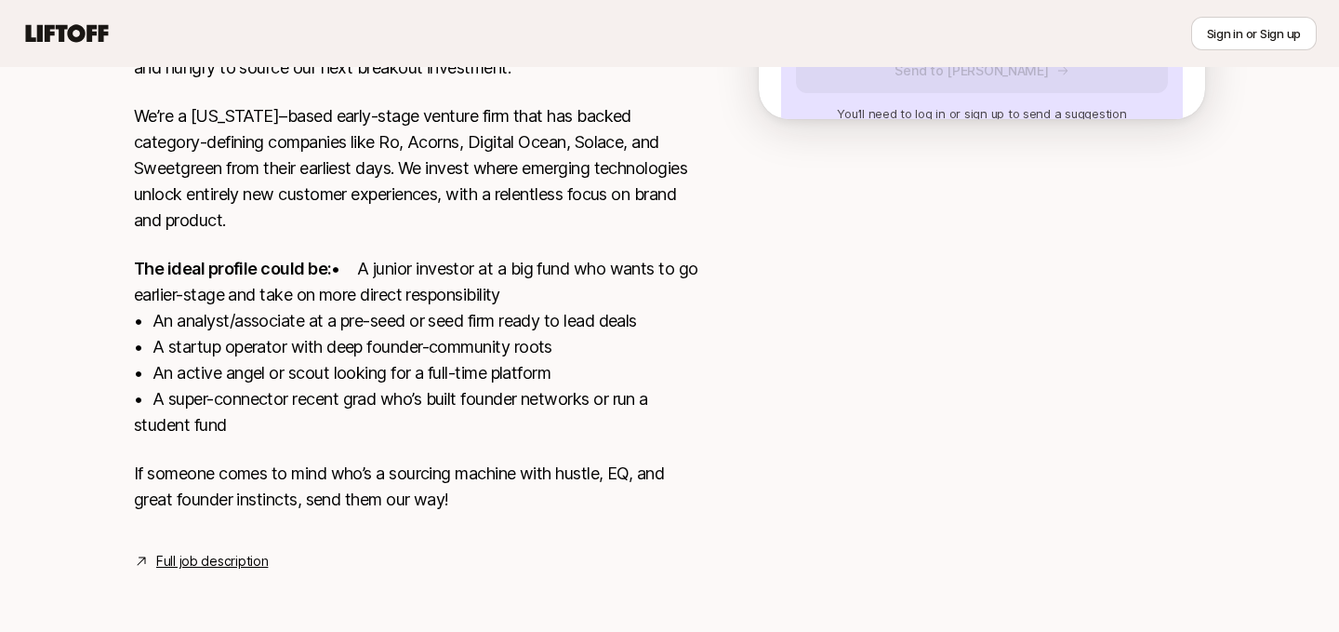
click at [239, 364] on p "The ideal profile could be: • A junior investor at a big fund who wants to go e…" at bounding box center [417, 347] width 566 height 182
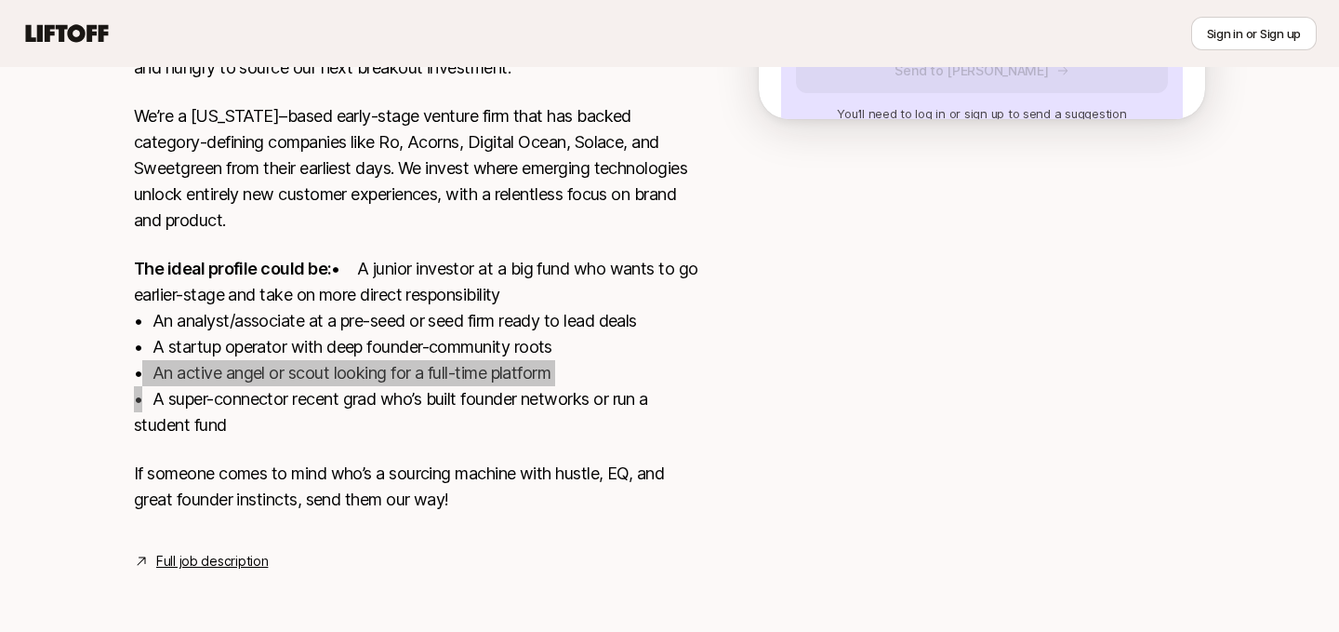
type textarea "x"
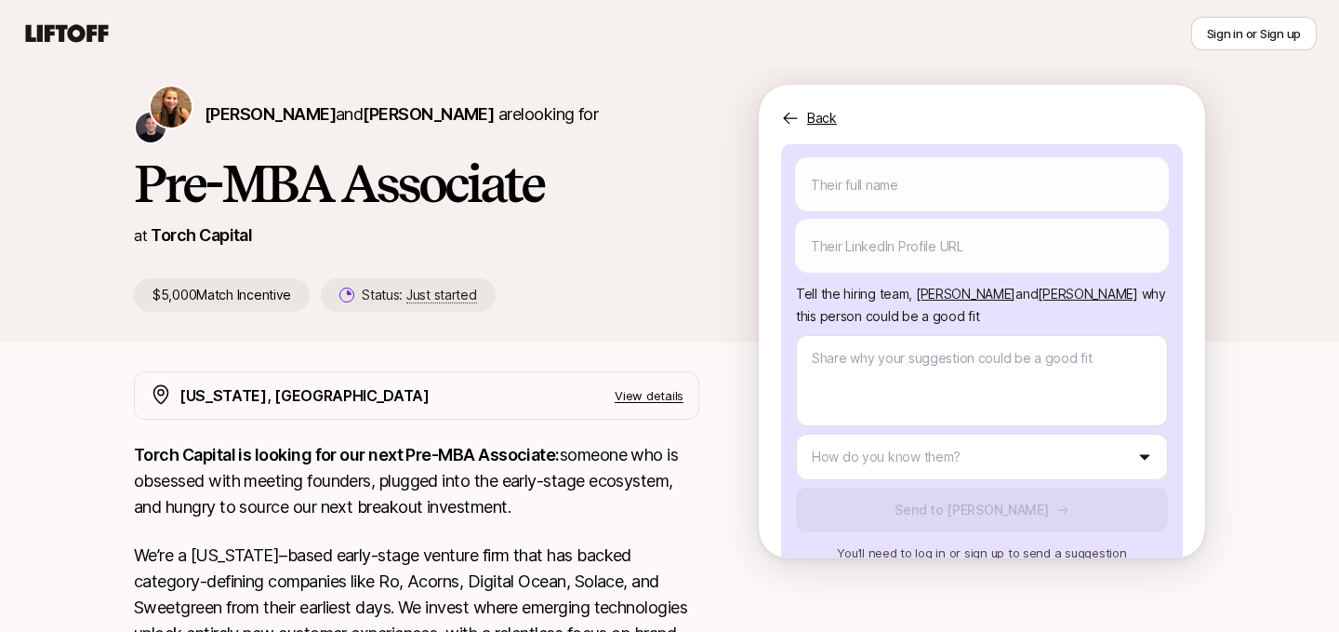
scroll to position [0, 0]
